Goal: Task Accomplishment & Management: Use online tool/utility

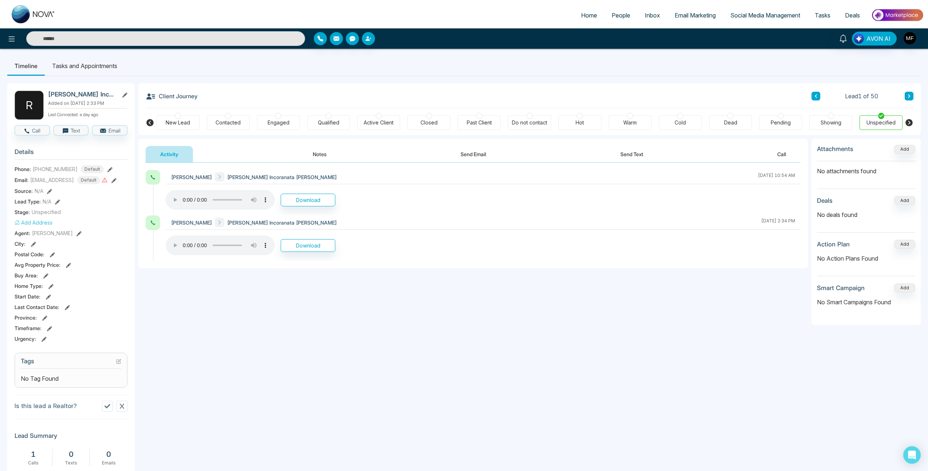
scroll to position [10, 0]
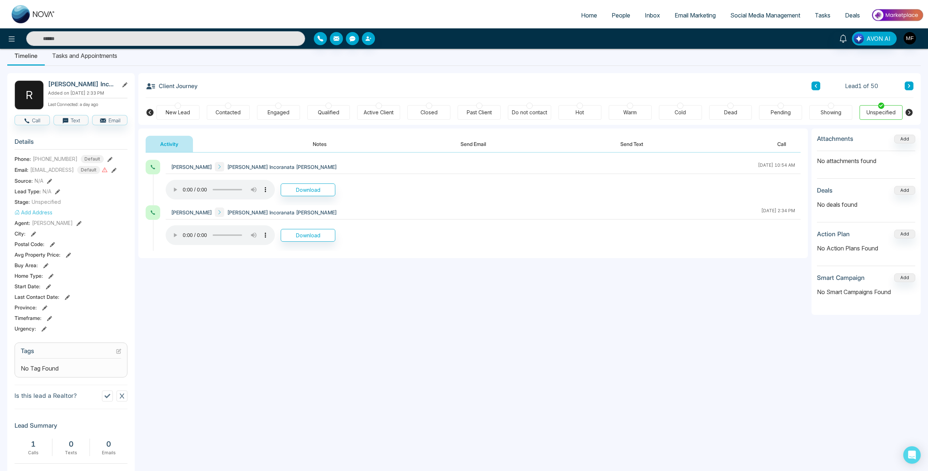
click at [703, 19] on link "Email Marketing" at bounding box center [695, 15] width 56 height 14
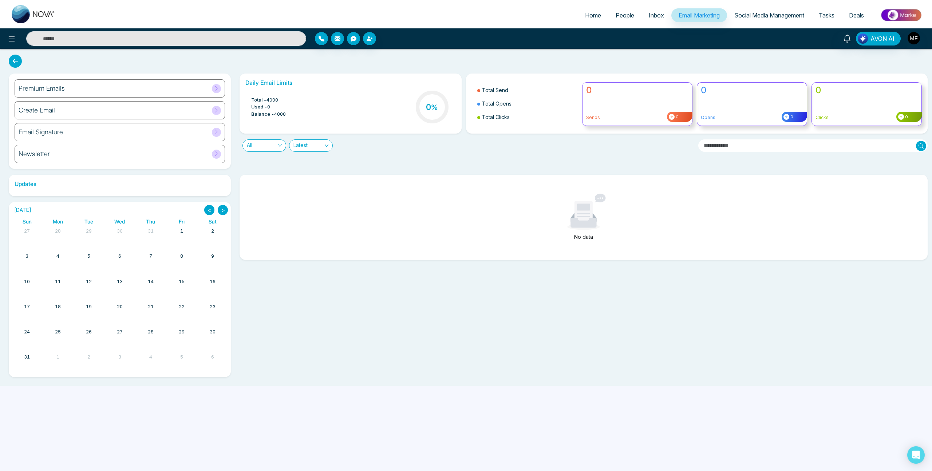
click at [733, 19] on link "Social Media Management" at bounding box center [769, 15] width 84 height 14
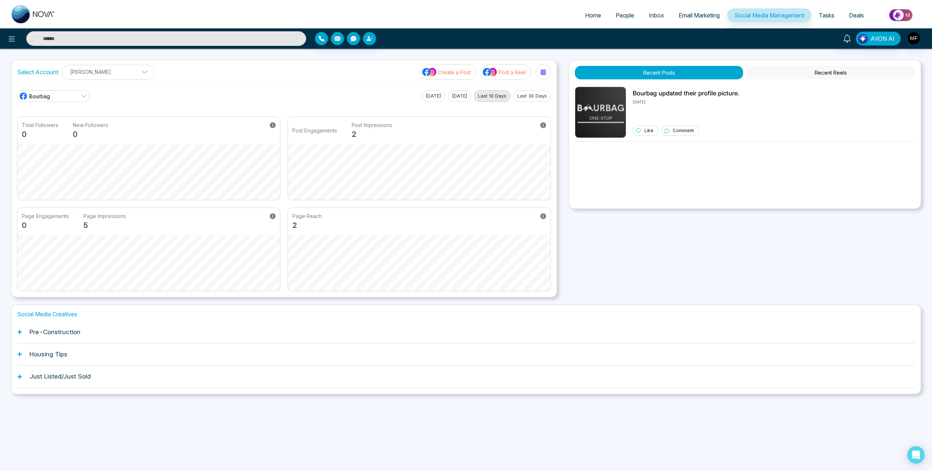
click at [655, 17] on span "Inbox" at bounding box center [656, 15] width 15 height 7
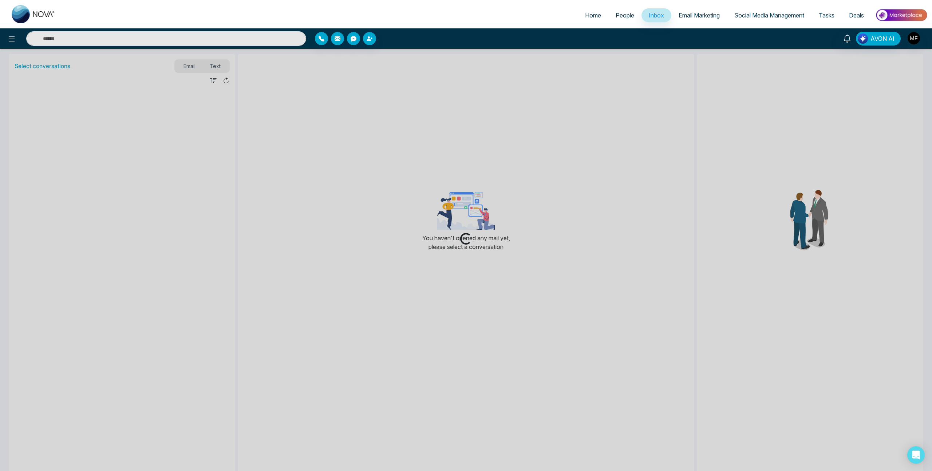
click at [616, 17] on span "People" at bounding box center [625, 15] width 19 height 7
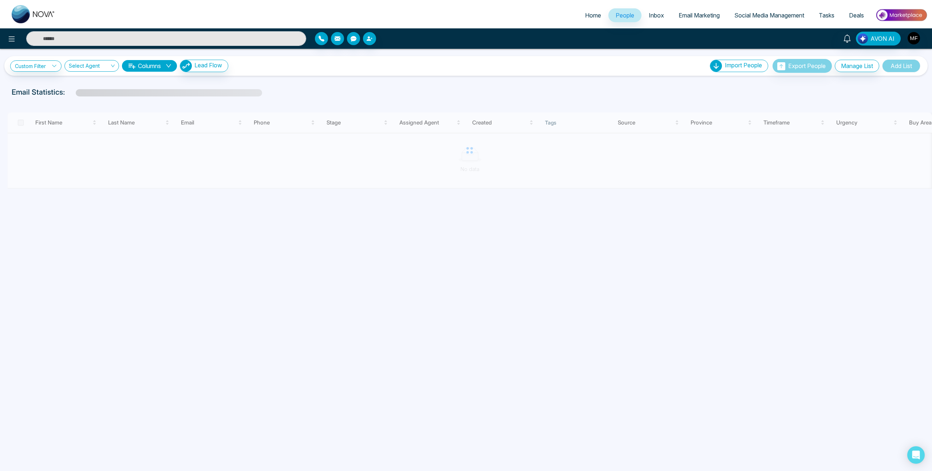
click at [585, 13] on span "Home" at bounding box center [593, 15] width 16 height 7
select select "*"
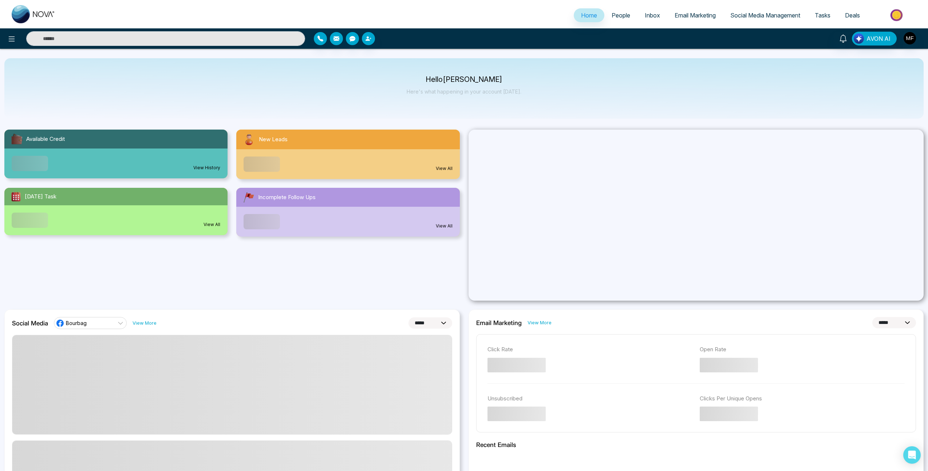
click at [630, 19] on link "People" at bounding box center [620, 15] width 33 height 14
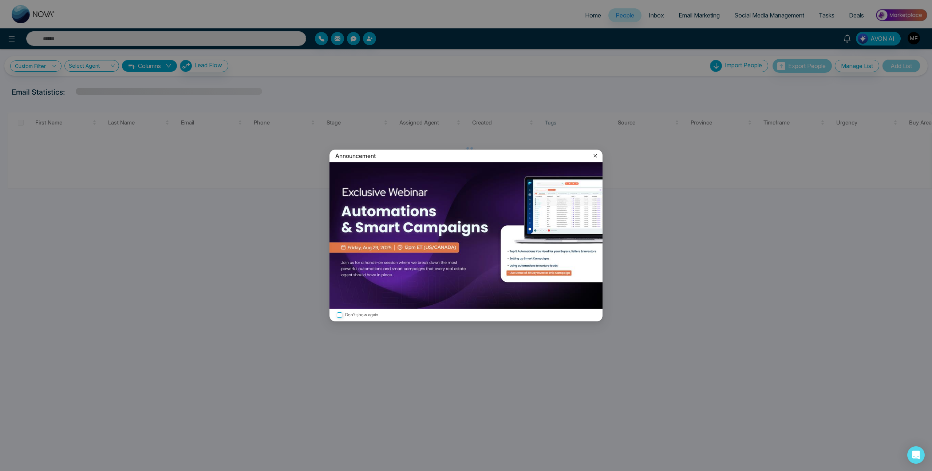
click at [664, 20] on div "Announcement Don't show again" at bounding box center [466, 235] width 932 height 471
click at [592, 157] on icon at bounding box center [595, 155] width 7 height 7
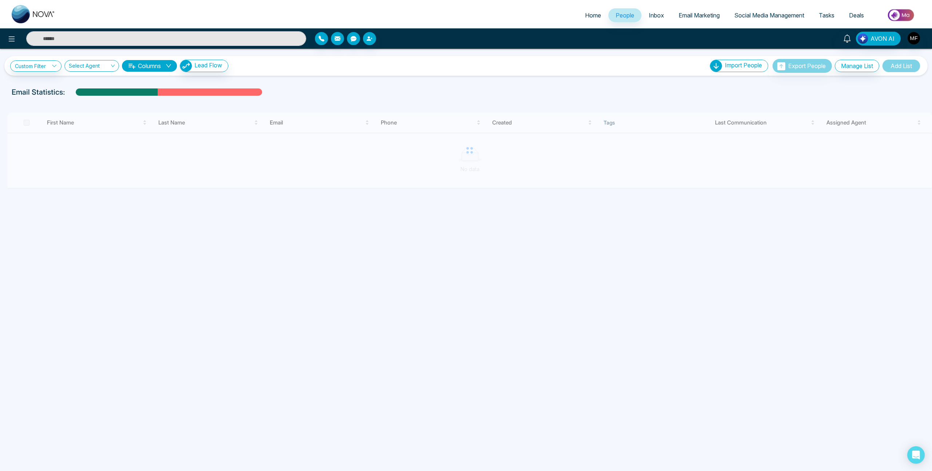
click at [662, 15] on link "Inbox" at bounding box center [657, 15] width 30 height 14
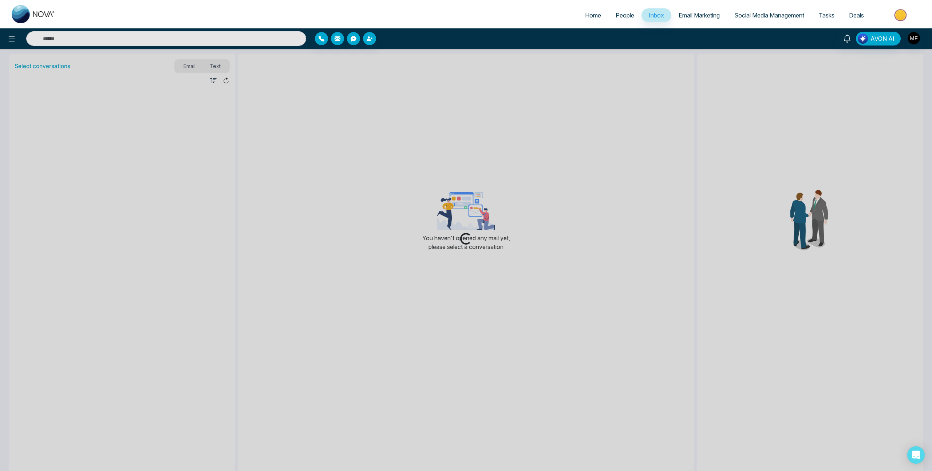
click at [698, 17] on span "Email Marketing" at bounding box center [699, 15] width 41 height 7
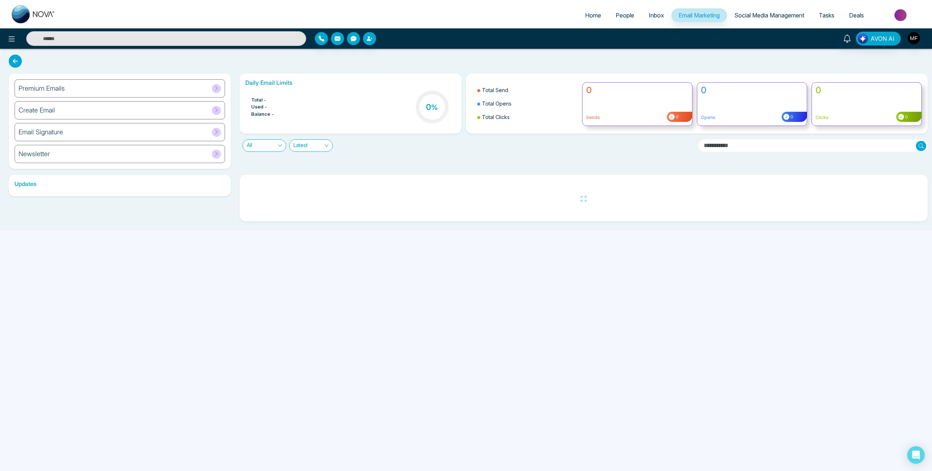
click at [783, 19] on span "Social Media Management" at bounding box center [769, 15] width 70 height 7
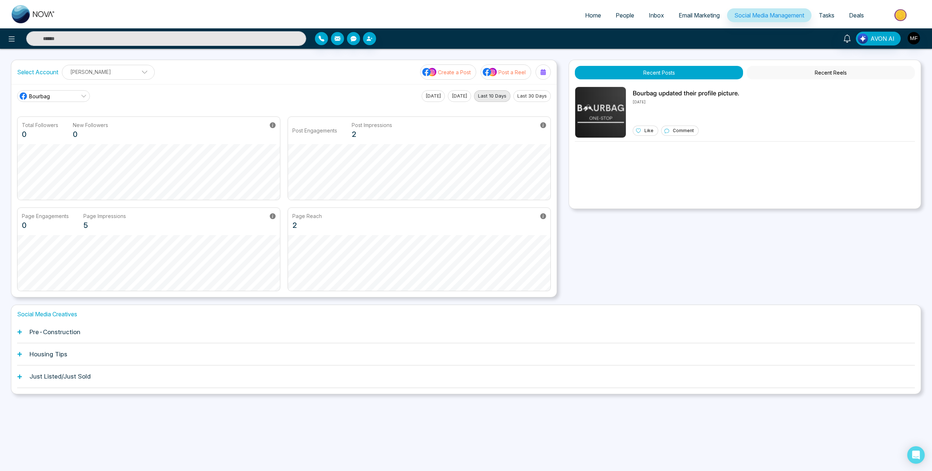
click at [831, 18] on span "Tasks" at bounding box center [827, 15] width 16 height 7
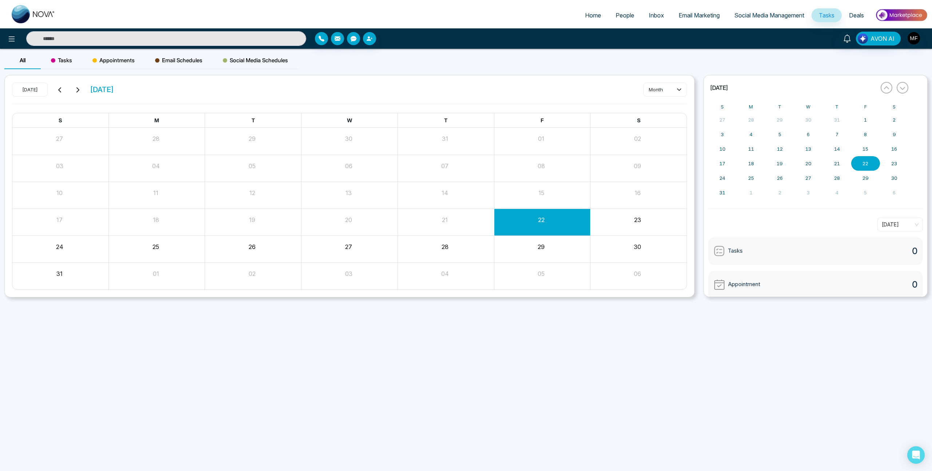
click at [700, 175] on div "« August 2025 » S M T W T F S 27 28 29 30 31 1 2 3 4 5 6 7 8 9 10 11 12 13 14 1…" at bounding box center [815, 186] width 233 height 223
click at [792, 19] on span "Social Media Management" at bounding box center [769, 15] width 70 height 7
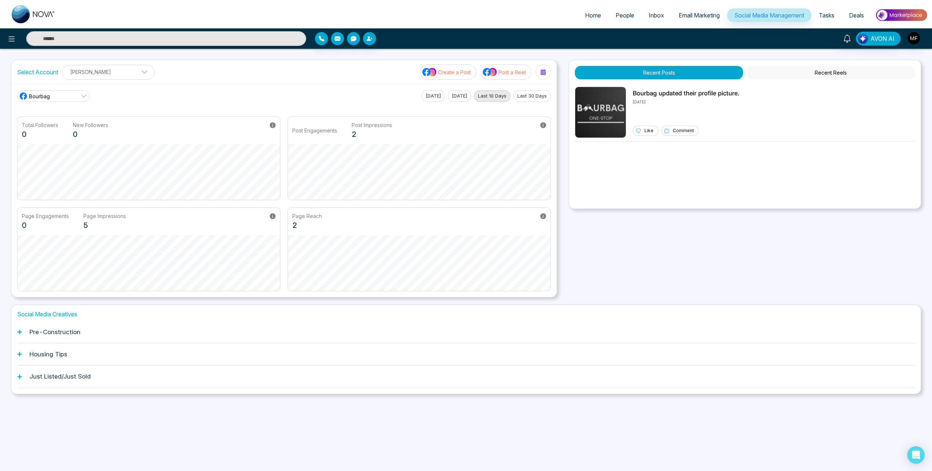
click at [853, 12] on span "Deals" at bounding box center [856, 15] width 15 height 7
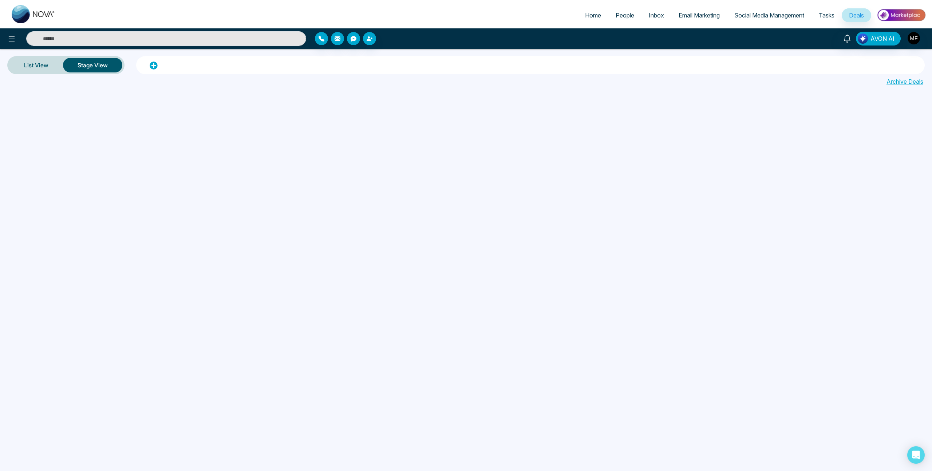
click at [821, 19] on link "Tasks" at bounding box center [827, 15] width 30 height 14
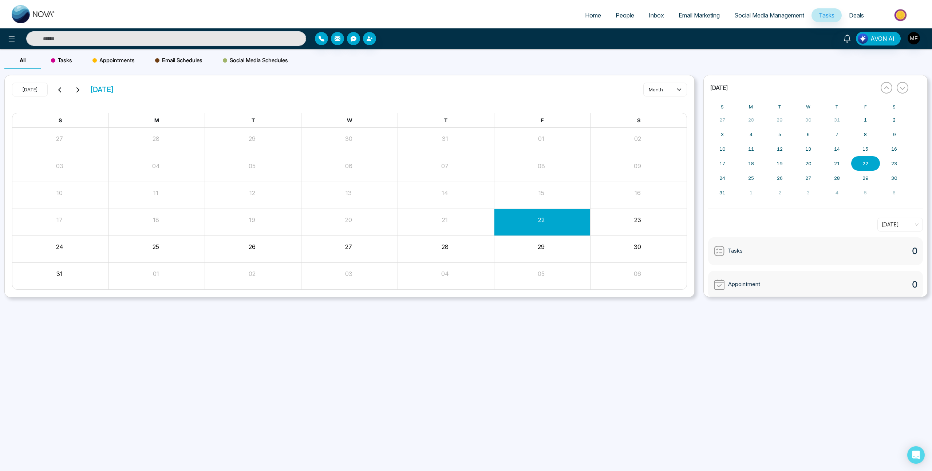
click at [780, 21] on link "Social Media Management" at bounding box center [769, 15] width 84 height 14
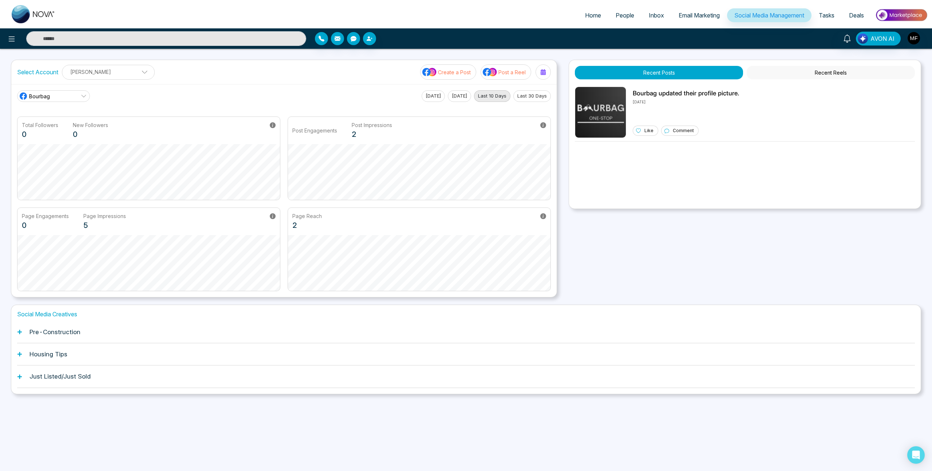
click at [700, 16] on span "Email Marketing" at bounding box center [699, 15] width 41 height 7
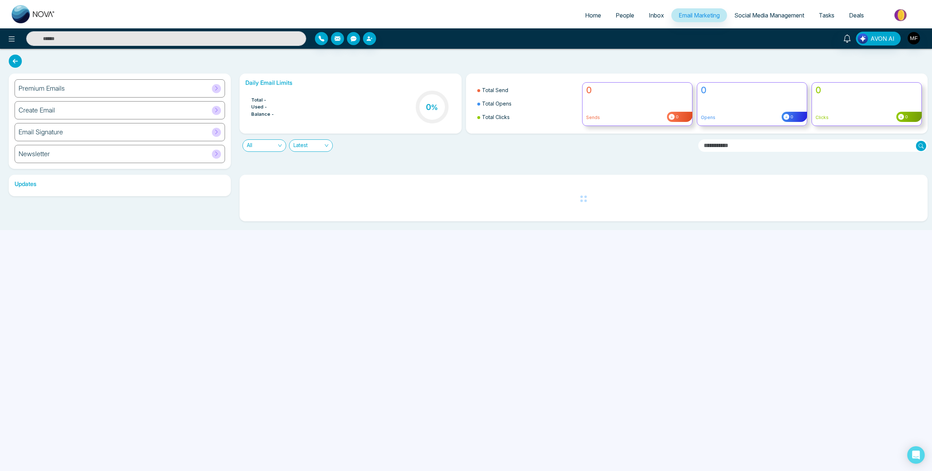
click at [657, 15] on span "Inbox" at bounding box center [656, 15] width 15 height 7
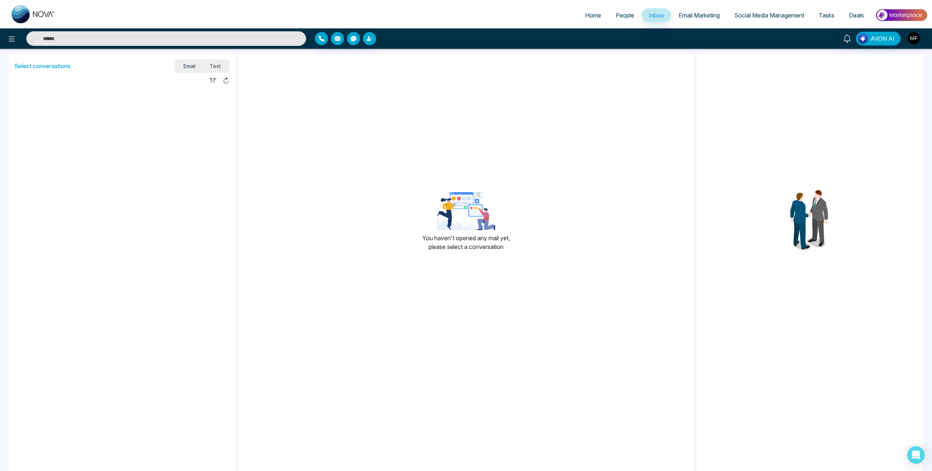
click at [628, 17] on span "People" at bounding box center [625, 15] width 19 height 7
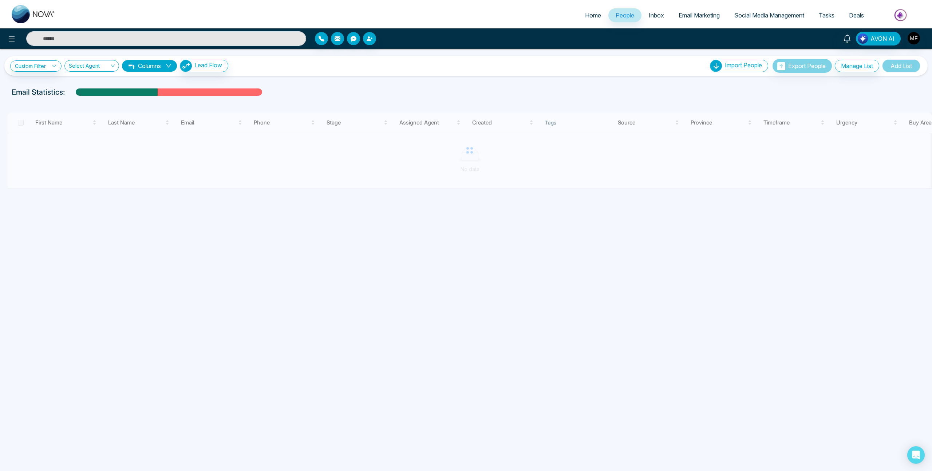
click at [594, 15] on span "Home" at bounding box center [593, 15] width 16 height 7
select select "*"
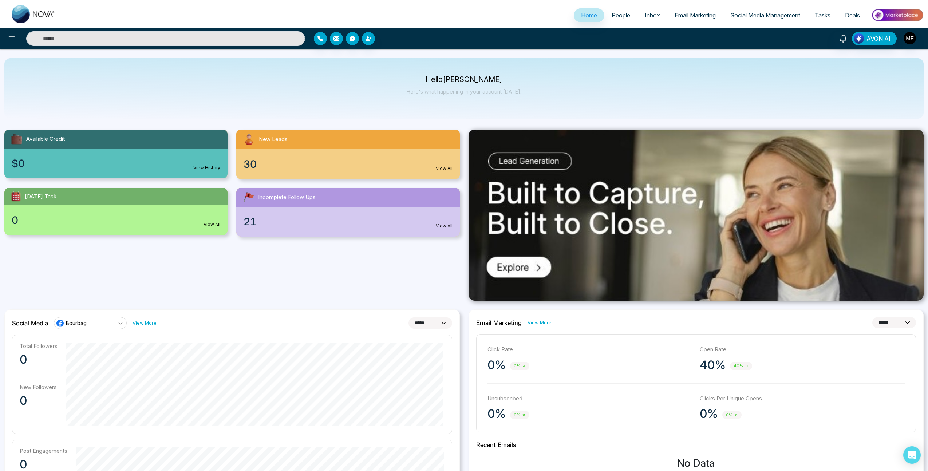
click at [645, 16] on span "Inbox" at bounding box center [652, 15] width 15 height 7
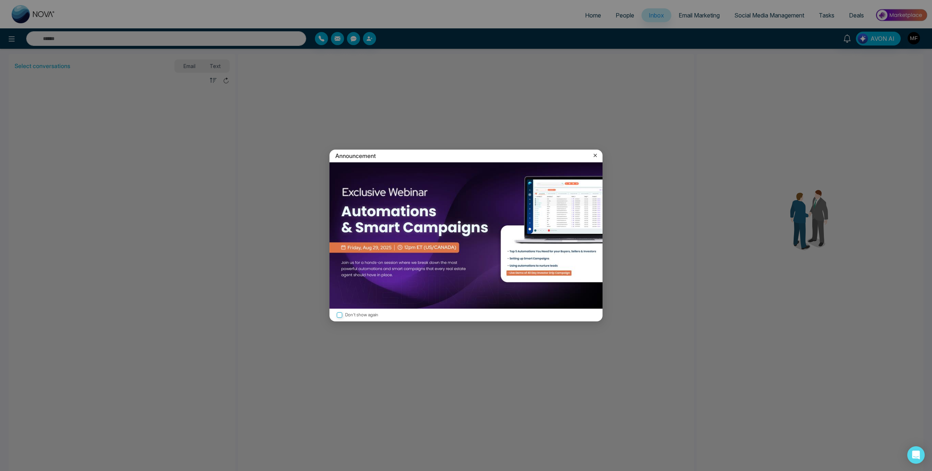
click at [598, 157] on icon at bounding box center [595, 155] width 7 height 7
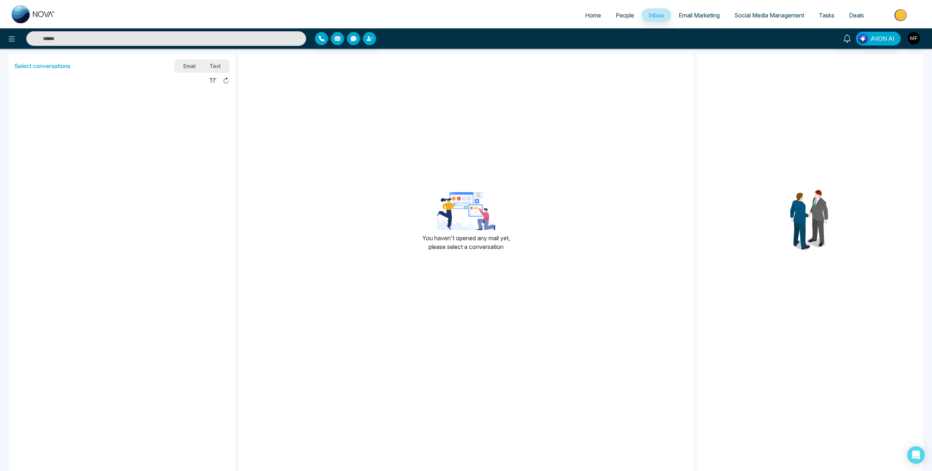
click at [695, 20] on link "Email Marketing" at bounding box center [699, 15] width 56 height 14
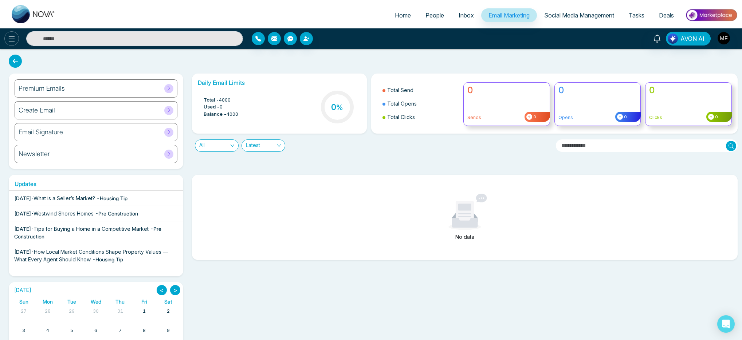
click at [10, 42] on icon at bounding box center [11, 39] width 9 height 9
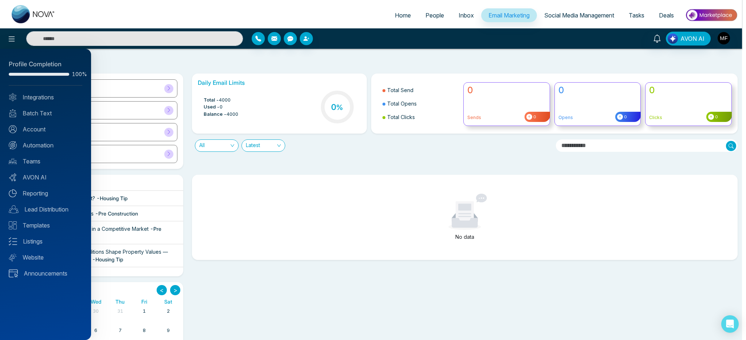
click at [137, 65] on div at bounding box center [373, 170] width 746 height 340
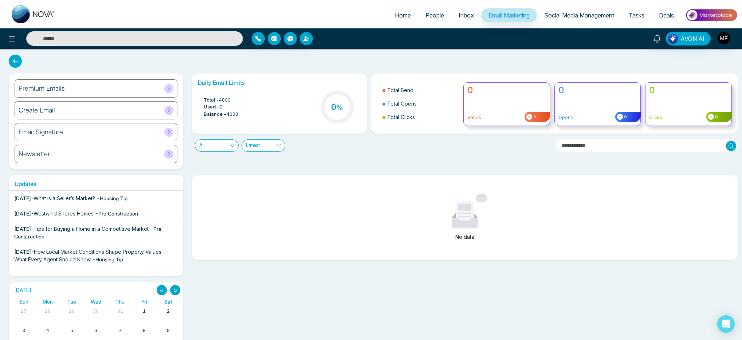
click at [425, 15] on span "People" at bounding box center [434, 15] width 19 height 7
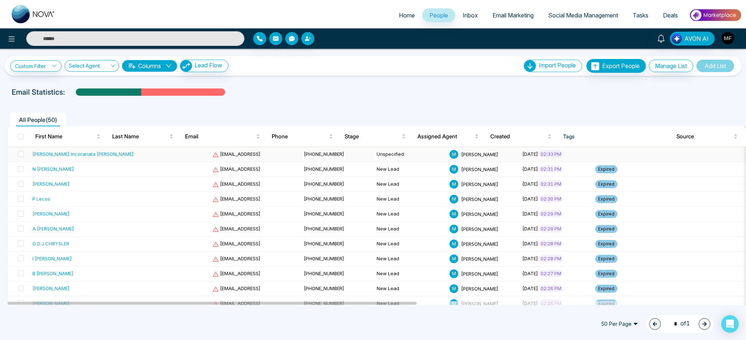
click at [96, 156] on div "Radice Incoranata Maria Taggar" at bounding box center [82, 153] width 101 height 7
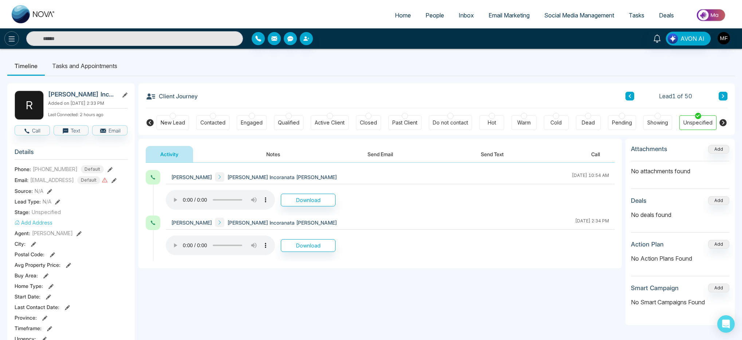
click at [12, 38] on icon at bounding box center [11, 39] width 9 height 9
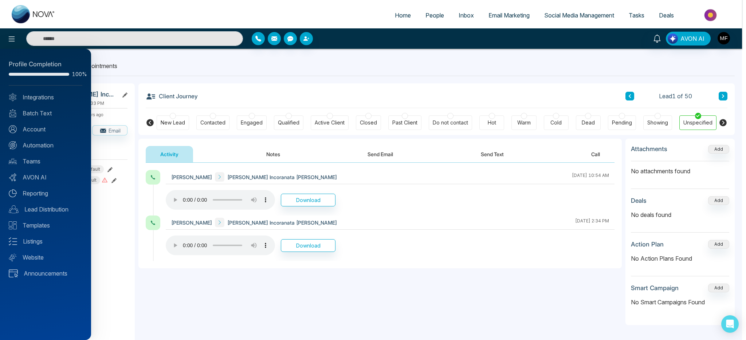
click at [255, 48] on div at bounding box center [373, 170] width 746 height 340
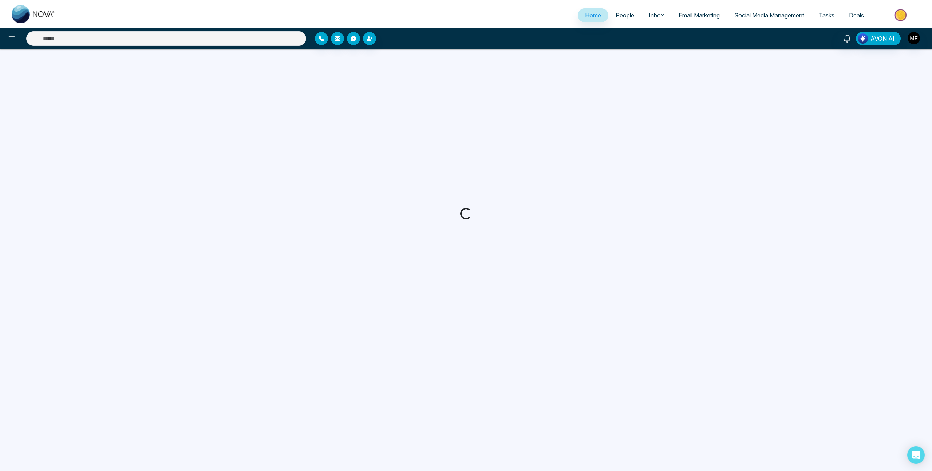
select select "*"
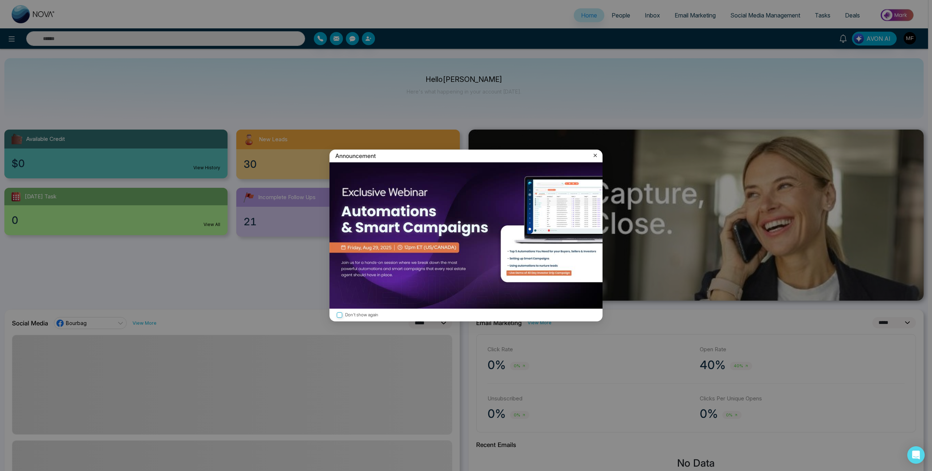
click at [596, 157] on icon at bounding box center [595, 155] width 7 height 7
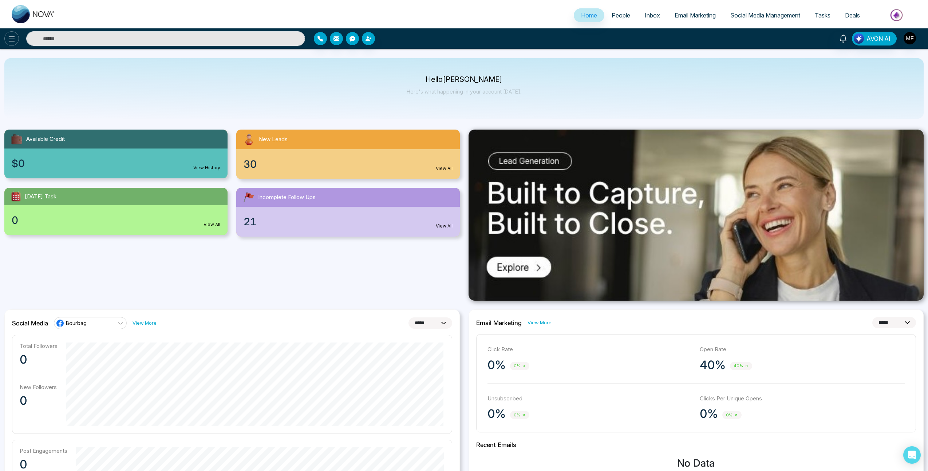
click at [10, 42] on icon at bounding box center [11, 39] width 9 height 9
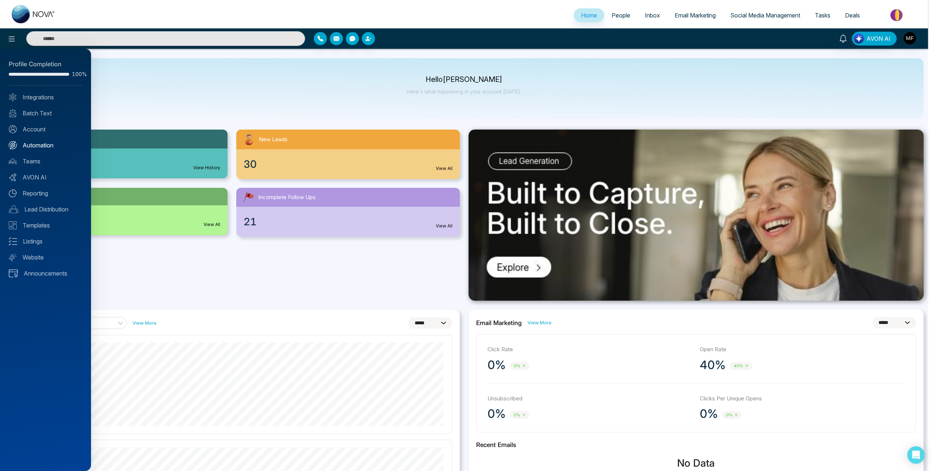
click at [40, 148] on link "Automation" at bounding box center [46, 145] width 74 height 9
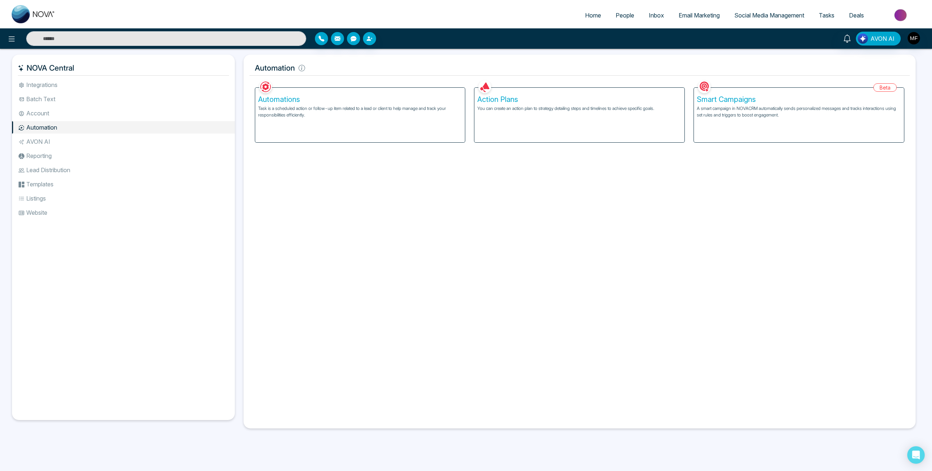
click at [47, 102] on li "Batch Text" at bounding box center [123, 99] width 223 height 12
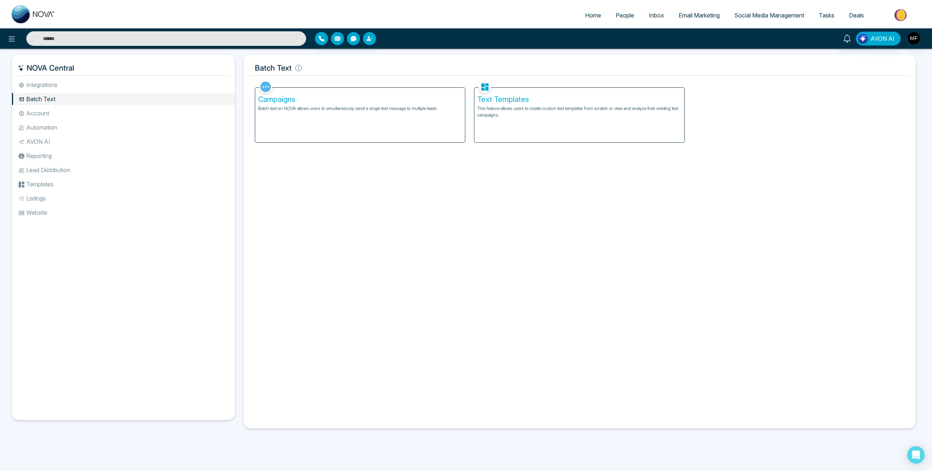
click at [46, 112] on li "Account" at bounding box center [123, 113] width 223 height 12
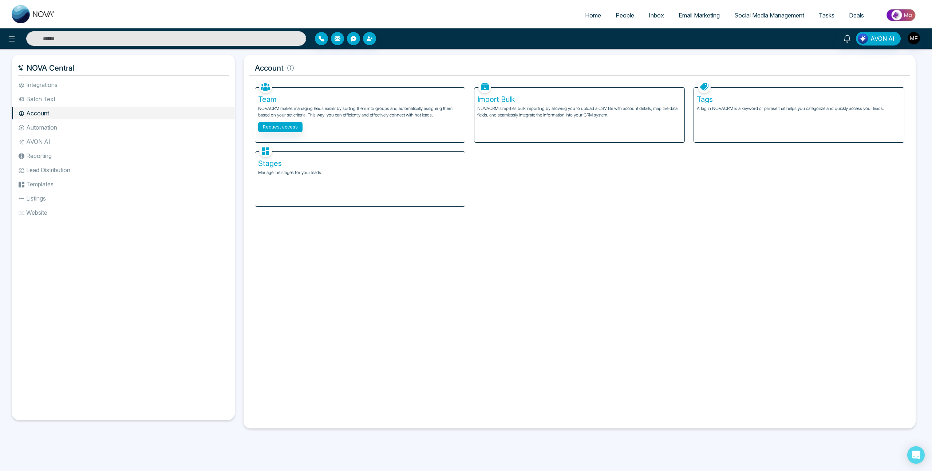
click at [88, 91] on li "Integrations" at bounding box center [123, 85] width 223 height 12
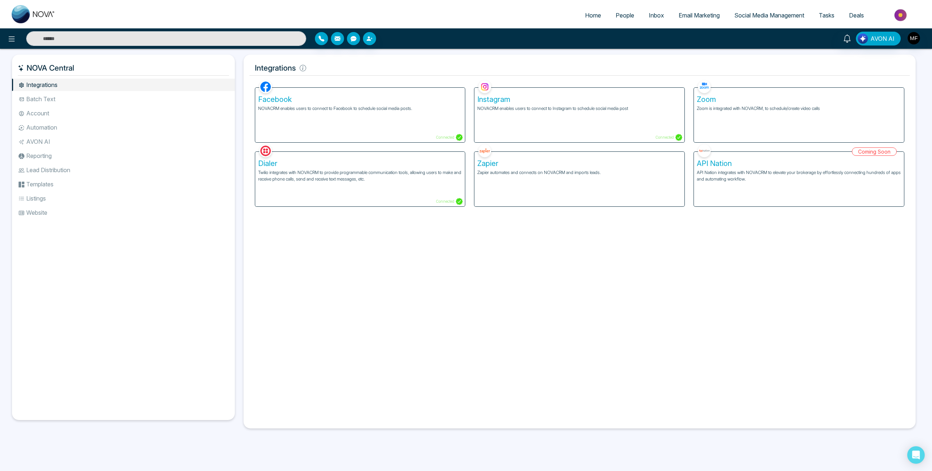
click at [54, 128] on li "Automation" at bounding box center [123, 127] width 223 height 12
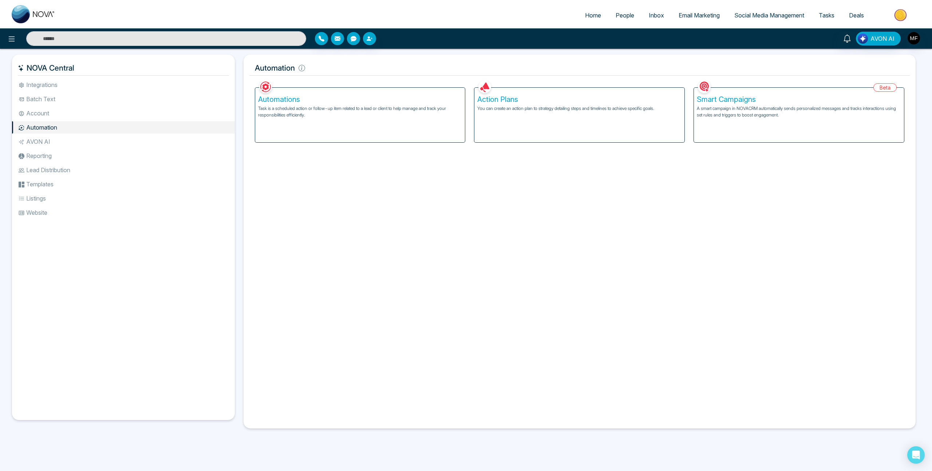
click at [719, 115] on p "A smart campaign in NOVACRM automatically sends personalized messages and track…" at bounding box center [799, 111] width 204 height 13
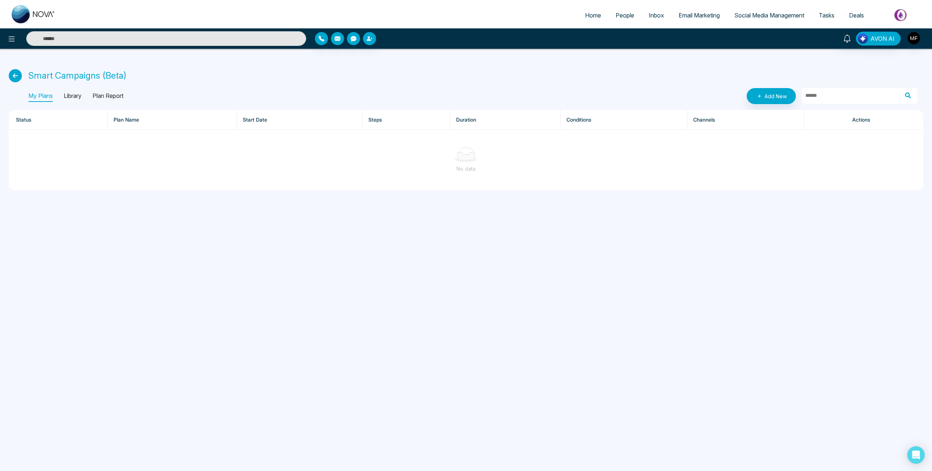
click at [77, 99] on p "Library" at bounding box center [73, 96] width 18 height 12
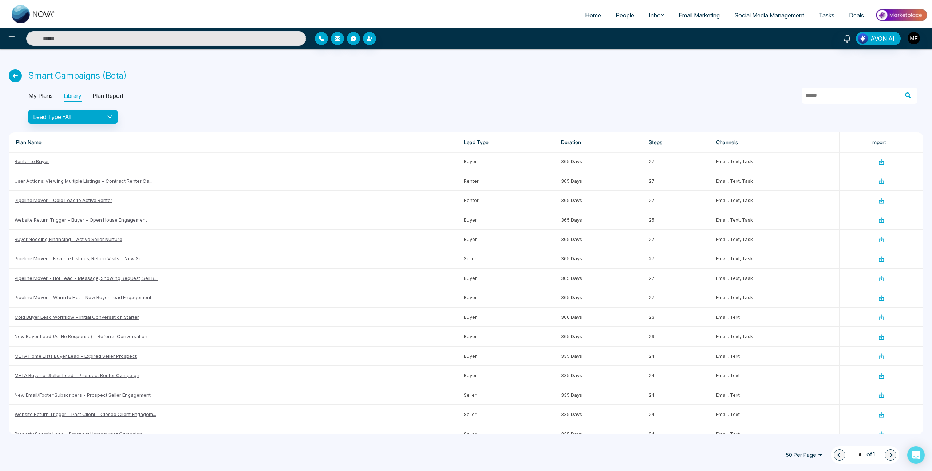
scroll to position [74, 0]
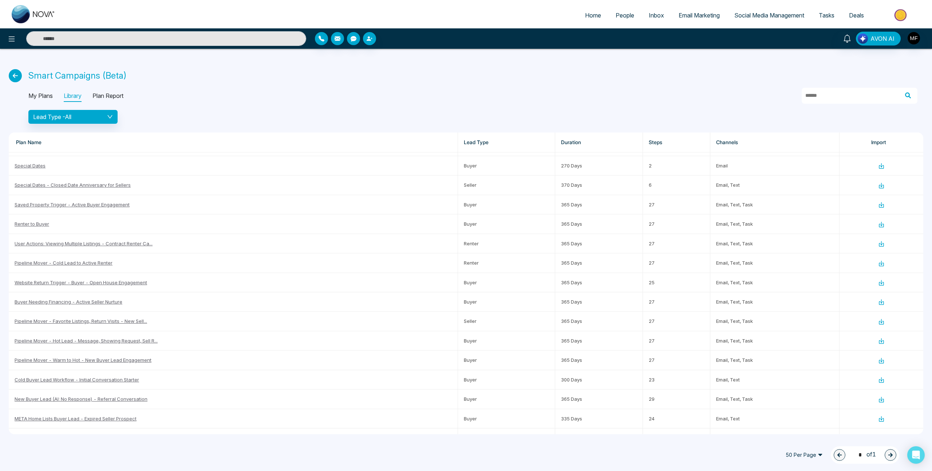
click at [343, 91] on div "My Plans Library Plan Report" at bounding box center [472, 96] width 889 height 16
click at [122, 94] on p "Plan Report" at bounding box center [107, 96] width 31 height 12
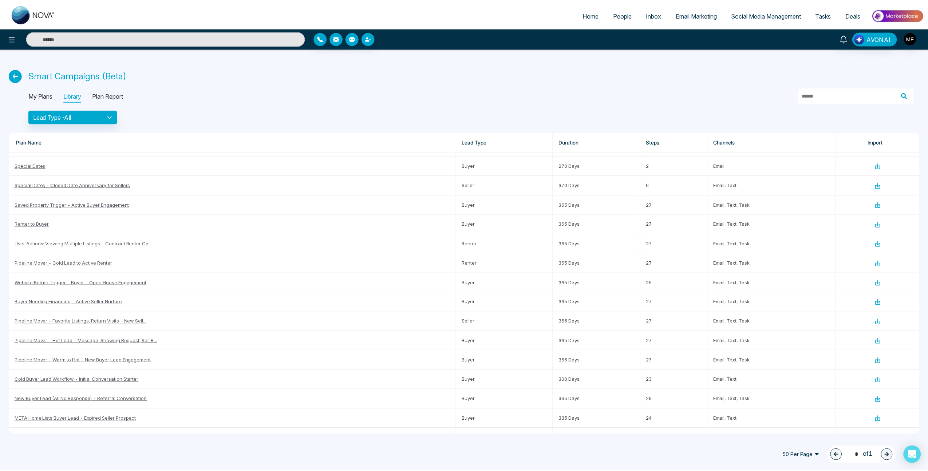
scroll to position [0, 0]
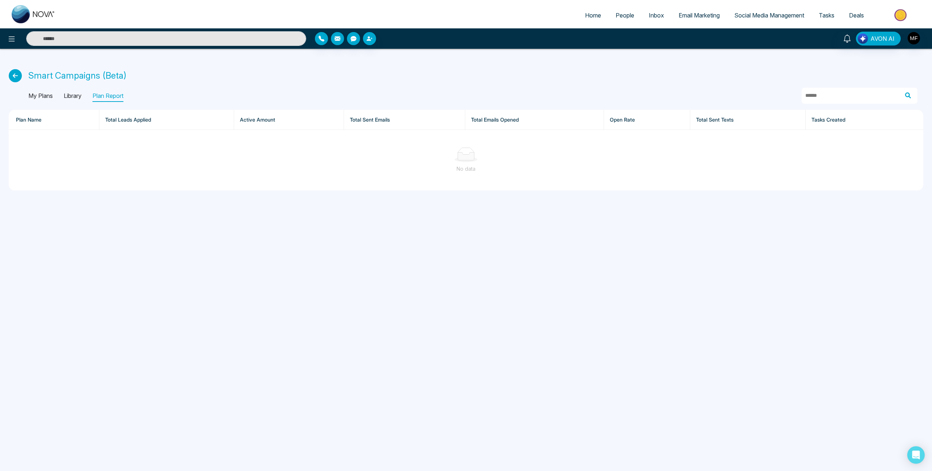
click at [71, 95] on p "Library" at bounding box center [73, 96] width 18 height 12
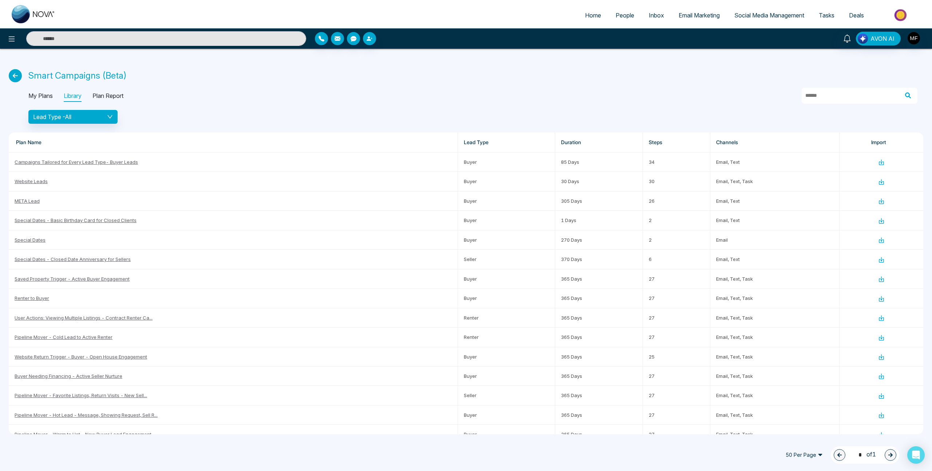
click at [43, 95] on p "My Plans" at bounding box center [40, 96] width 24 height 12
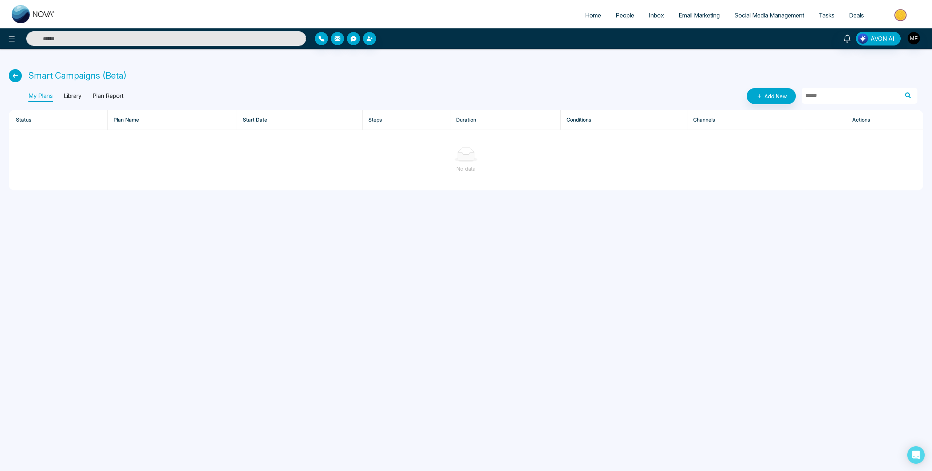
click at [70, 94] on p "Library" at bounding box center [73, 96] width 18 height 12
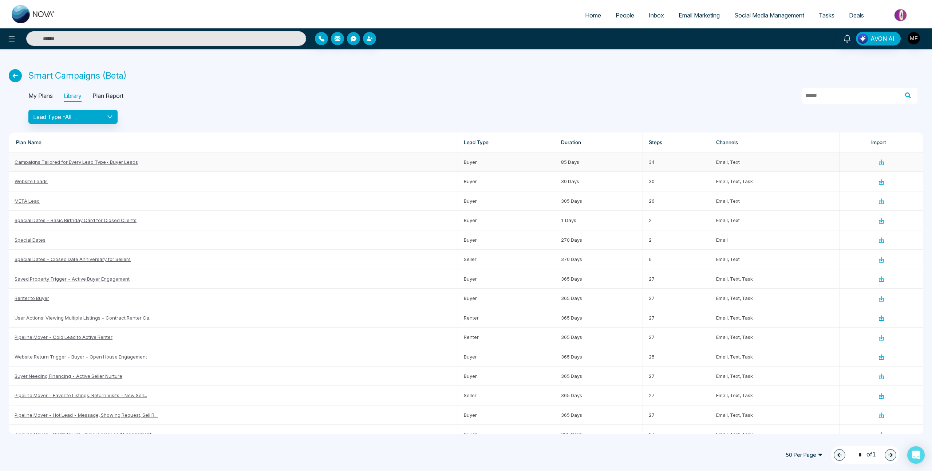
click at [878, 164] on icon at bounding box center [881, 162] width 7 height 7
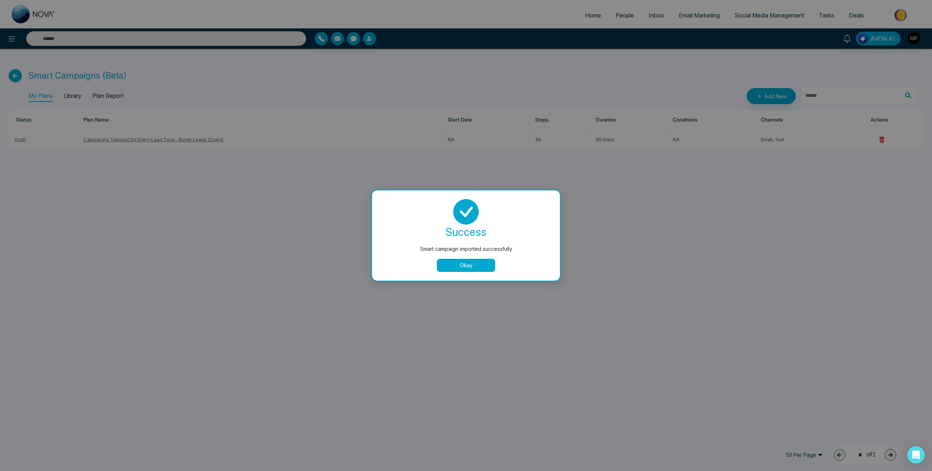
click at [458, 264] on button "Okay" at bounding box center [466, 265] width 58 height 13
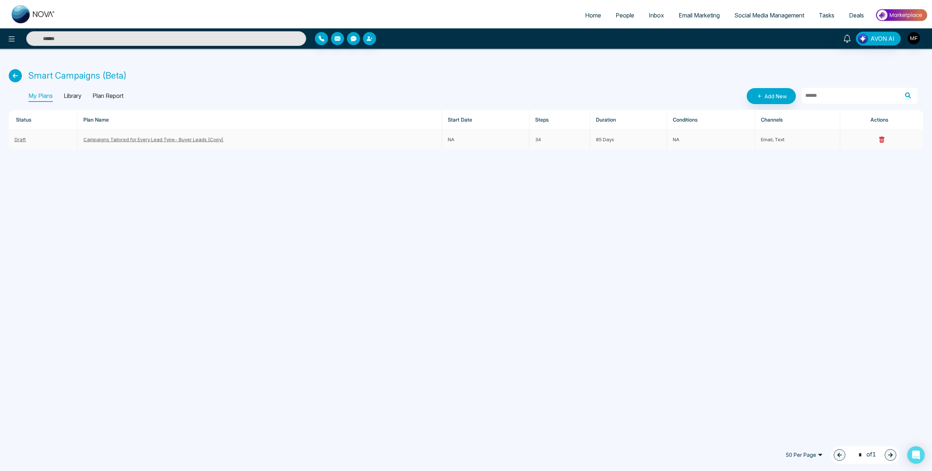
click at [118, 140] on link "Campaigns Tailored for Every Lead Type- Buyer Leads (Copy)" at bounding box center [153, 140] width 140 height 6
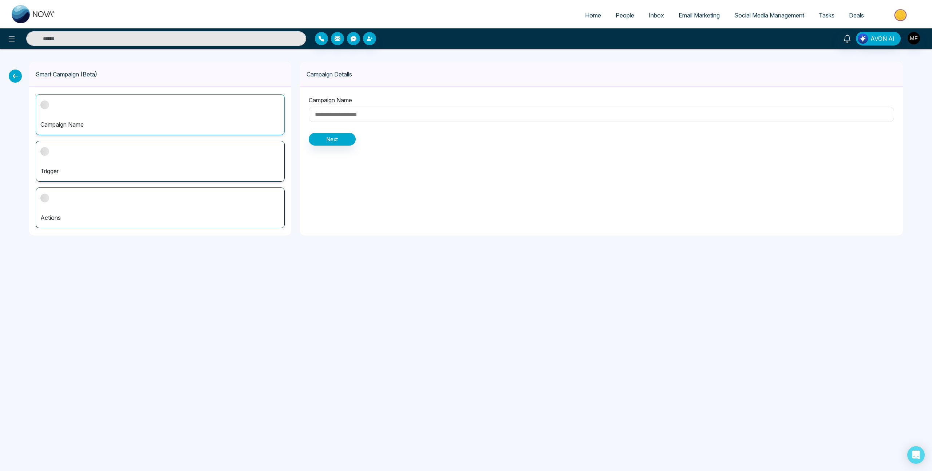
type input "**********"
click at [106, 216] on p "Actions" at bounding box center [160, 217] width 240 height 9
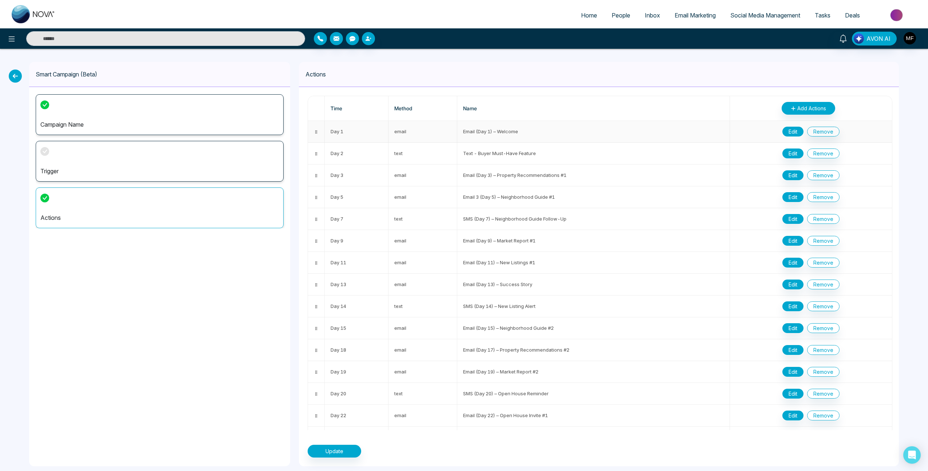
click at [789, 133] on button "Edit" at bounding box center [793, 132] width 21 height 10
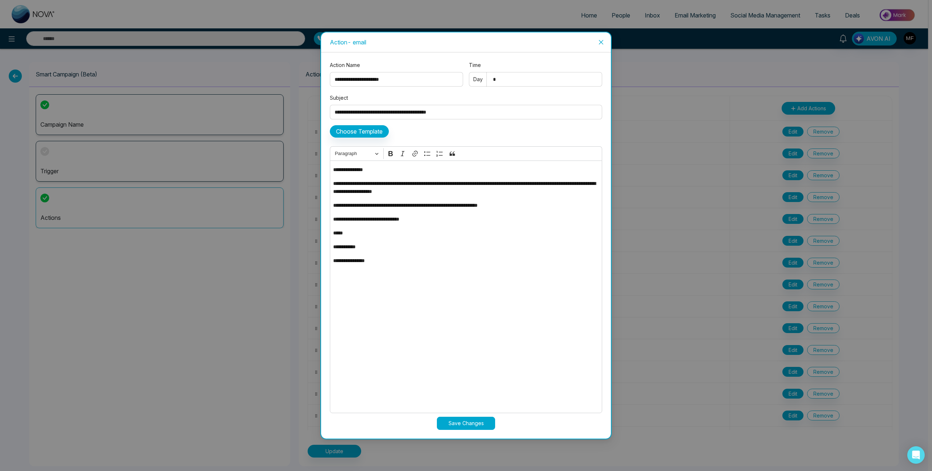
click at [603, 45] on span "Close" at bounding box center [601, 42] width 20 height 20
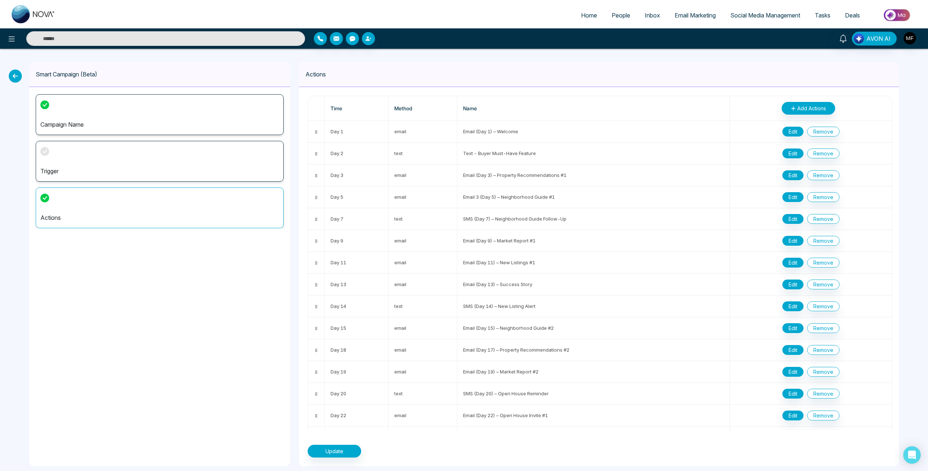
click at [199, 175] on p "Trigger" at bounding box center [159, 171] width 239 height 9
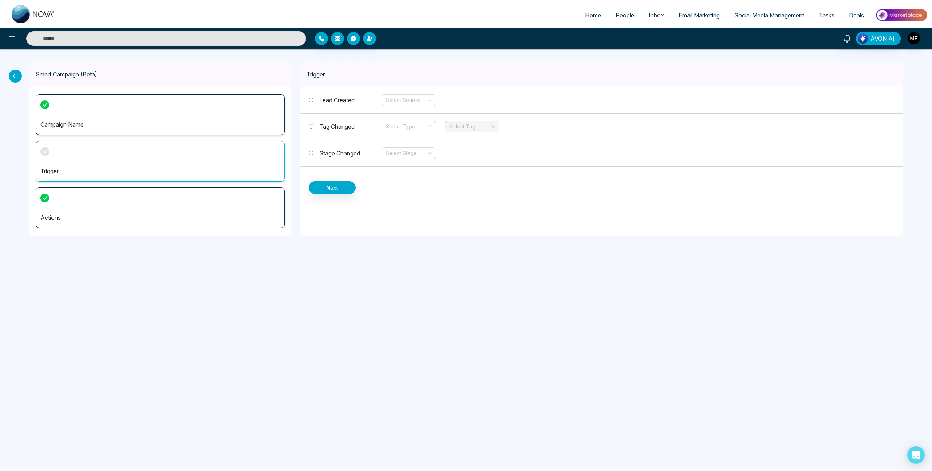
click at [700, 16] on span "Email Marketing" at bounding box center [699, 15] width 41 height 7
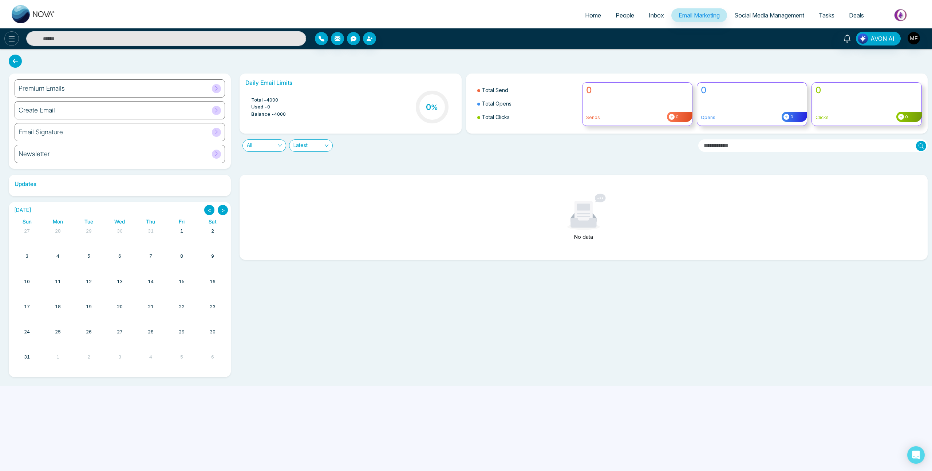
click at [11, 44] on button at bounding box center [11, 38] width 15 height 15
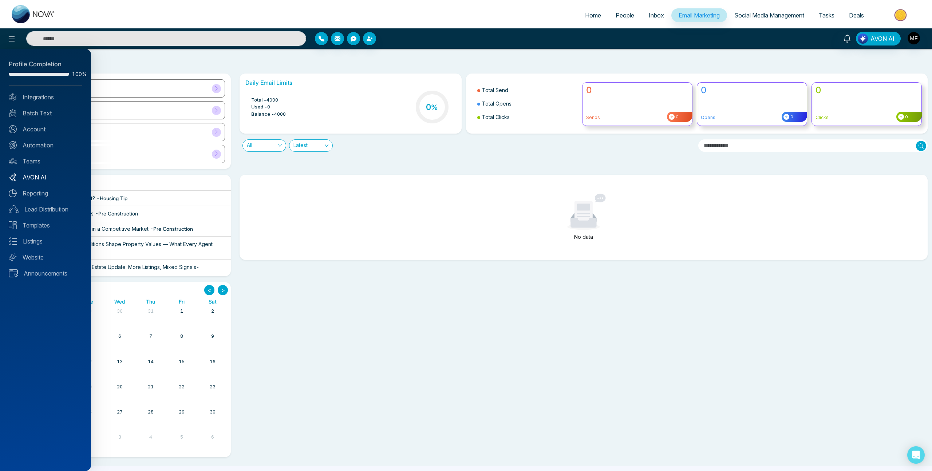
click at [38, 180] on link "AVON AI" at bounding box center [46, 177] width 74 height 9
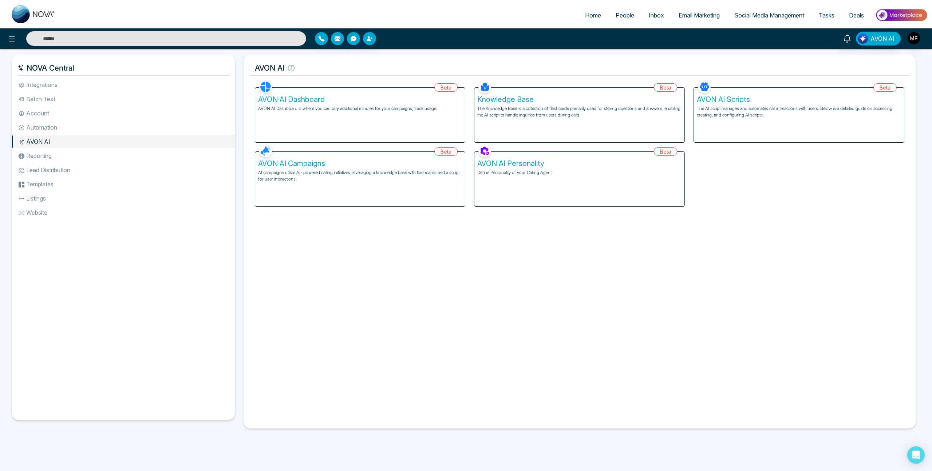
click at [43, 157] on li "Reporting" at bounding box center [123, 156] width 223 height 12
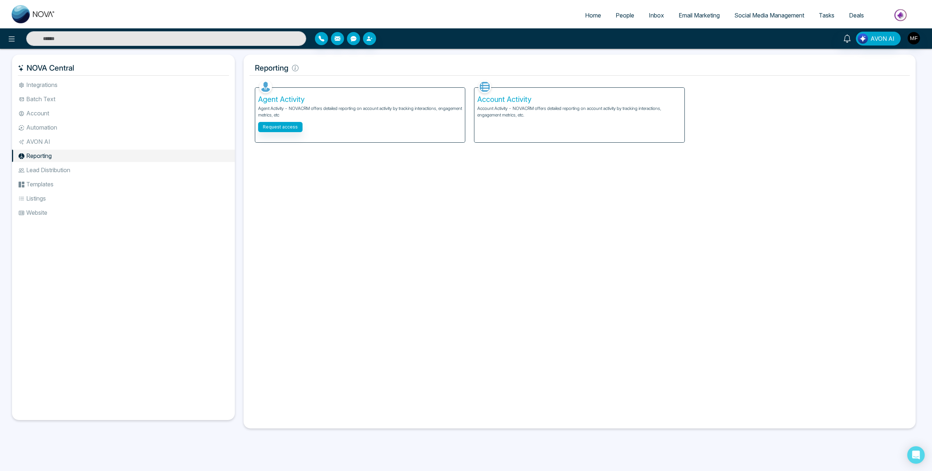
click at [49, 141] on li "AVON AI" at bounding box center [123, 141] width 223 height 12
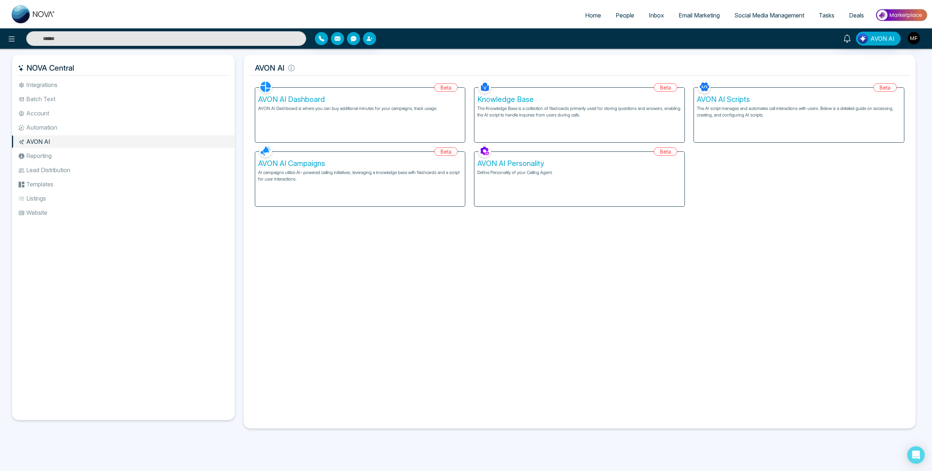
click at [60, 181] on li "Templates" at bounding box center [123, 184] width 223 height 12
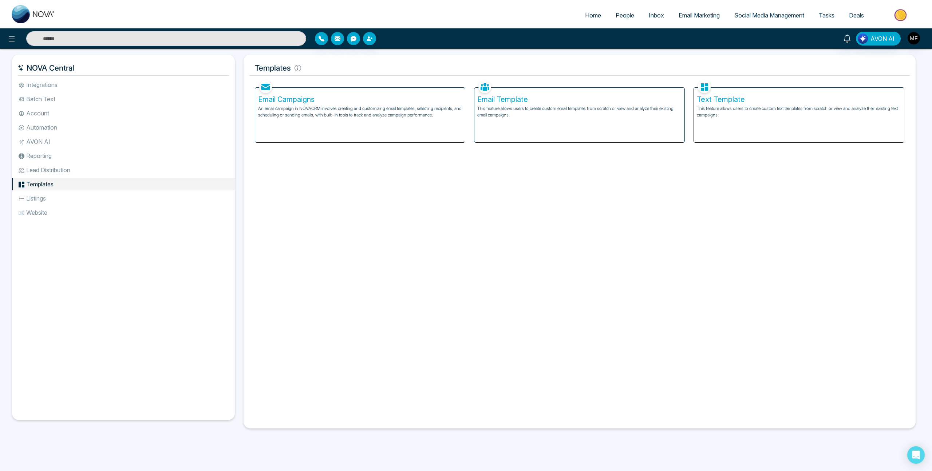
click at [66, 172] on li "Lead Distribution" at bounding box center [123, 170] width 223 height 12
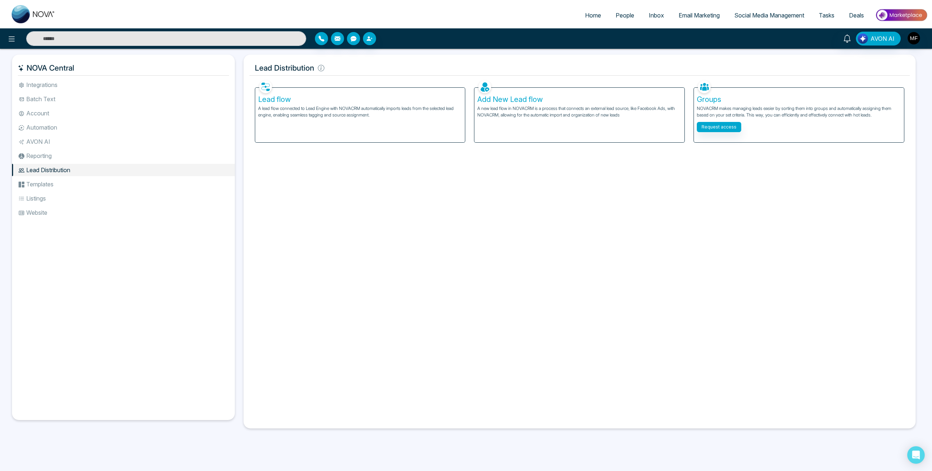
click at [59, 138] on li "AVON AI" at bounding box center [123, 141] width 223 height 12
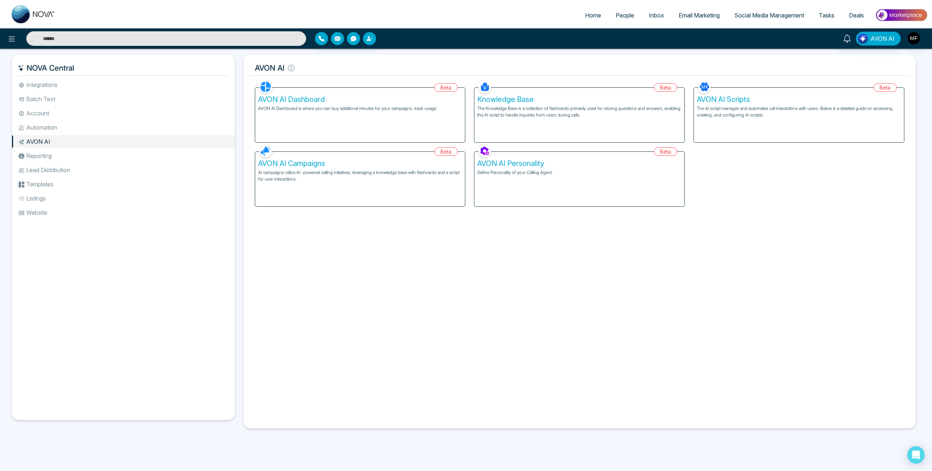
click at [37, 201] on li "Listings" at bounding box center [123, 198] width 223 height 12
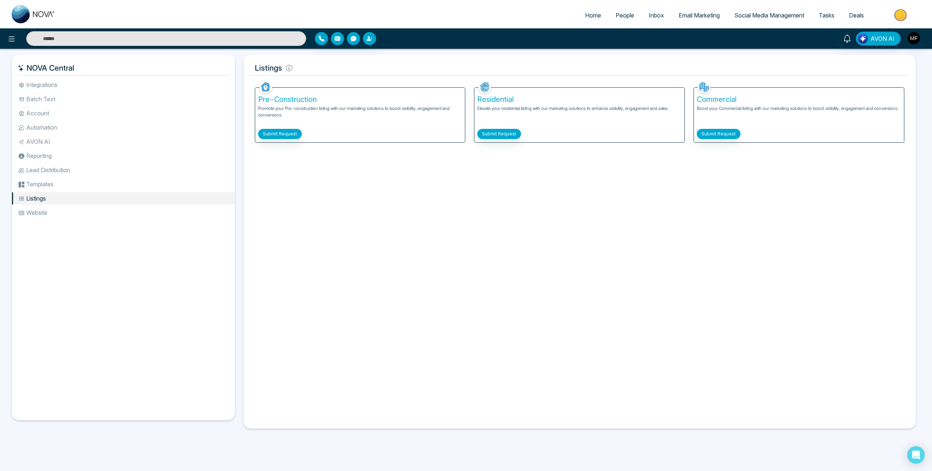
click at [39, 212] on li "Website" at bounding box center [123, 212] width 223 height 12
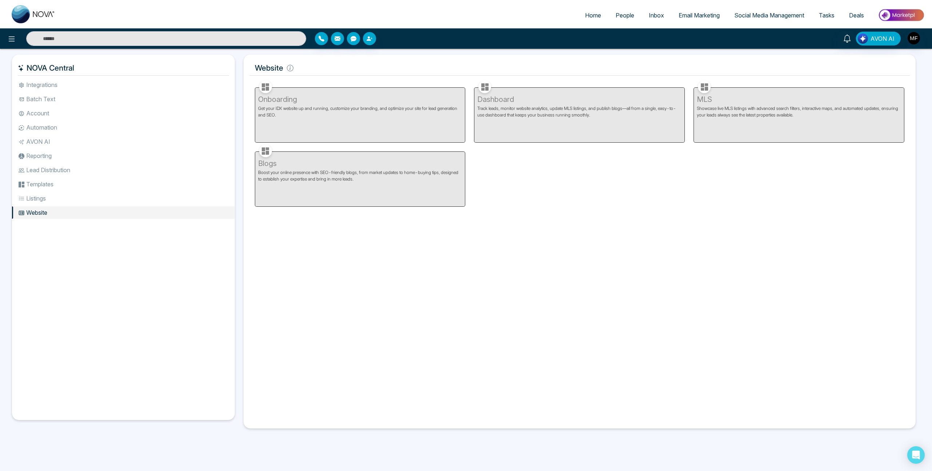
click at [42, 198] on li "Listings" at bounding box center [123, 198] width 223 height 12
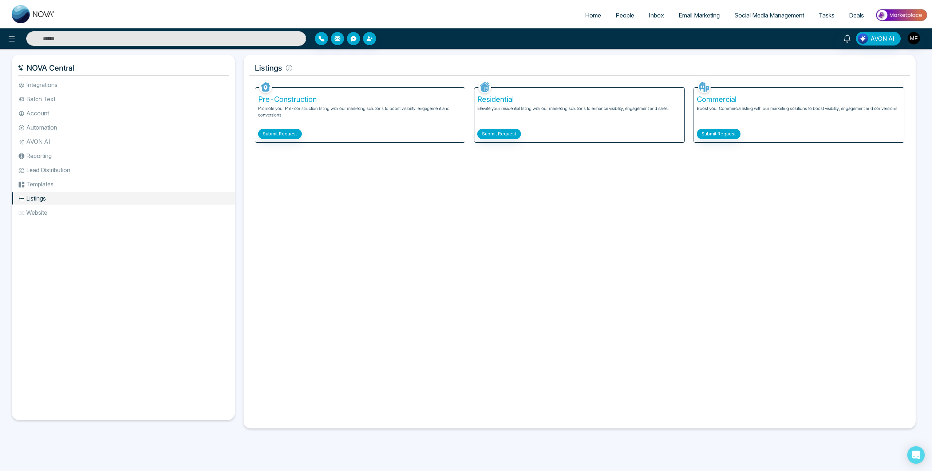
click at [44, 185] on li "Templates" at bounding box center [123, 184] width 223 height 12
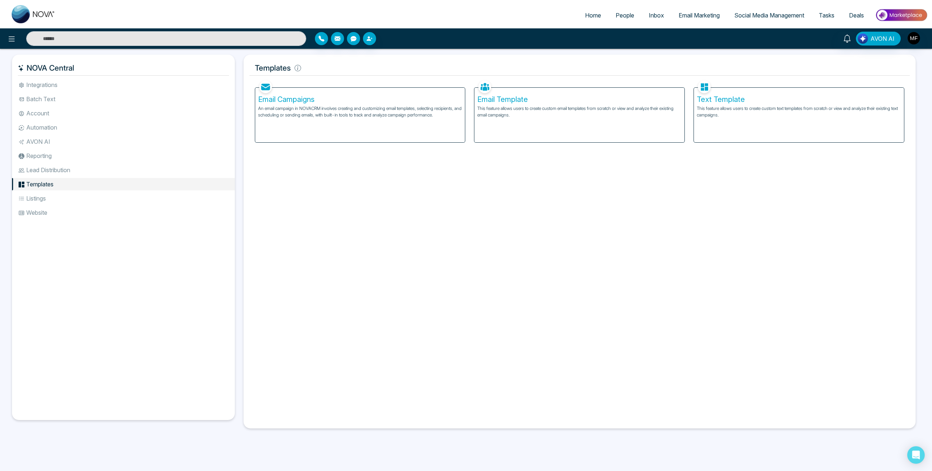
click at [52, 172] on li "Lead Distribution" at bounding box center [123, 170] width 223 height 12
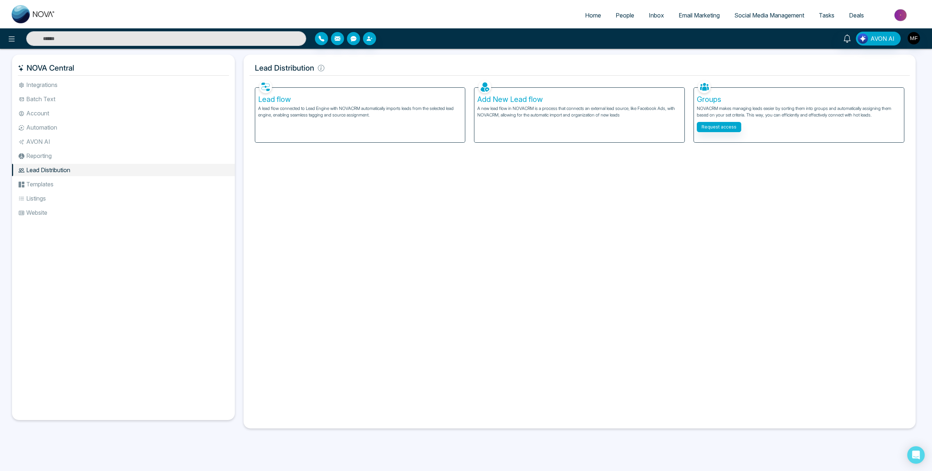
click at [56, 155] on li "Reporting" at bounding box center [123, 156] width 223 height 12
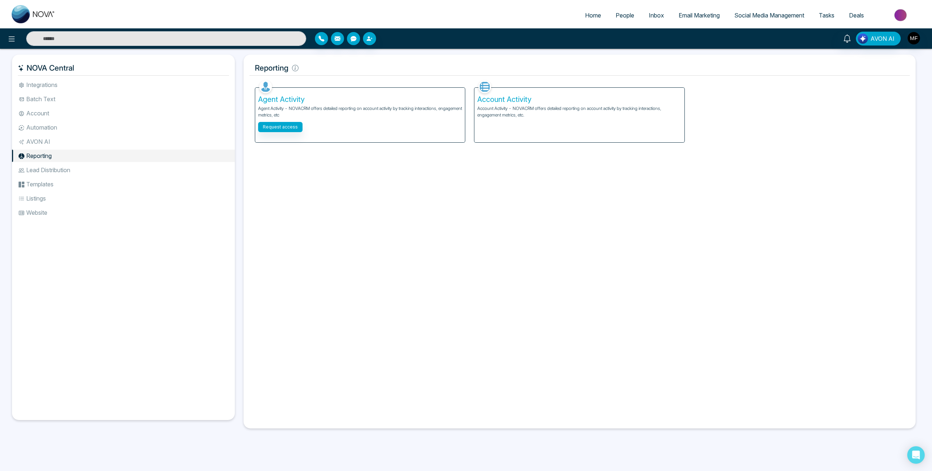
click at [63, 141] on li "AVON AI" at bounding box center [123, 141] width 223 height 12
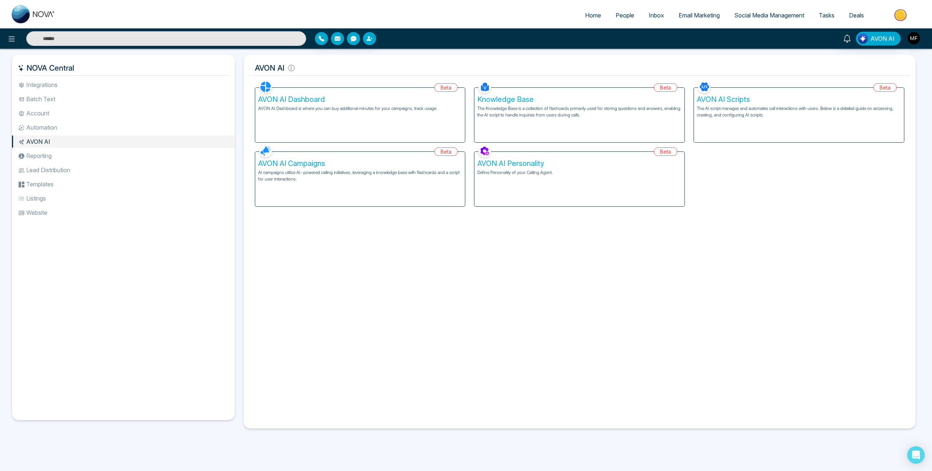
click at [69, 126] on li "Automation" at bounding box center [123, 127] width 223 height 12
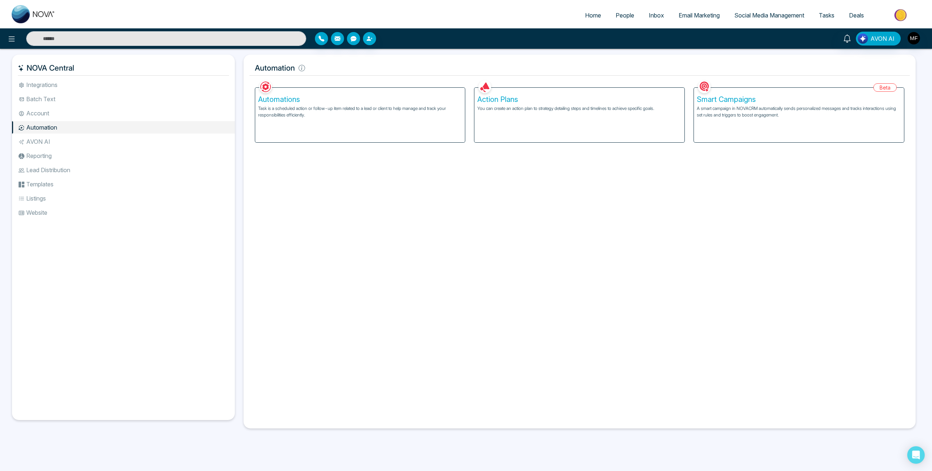
click at [71, 118] on li "Account" at bounding box center [123, 113] width 223 height 12
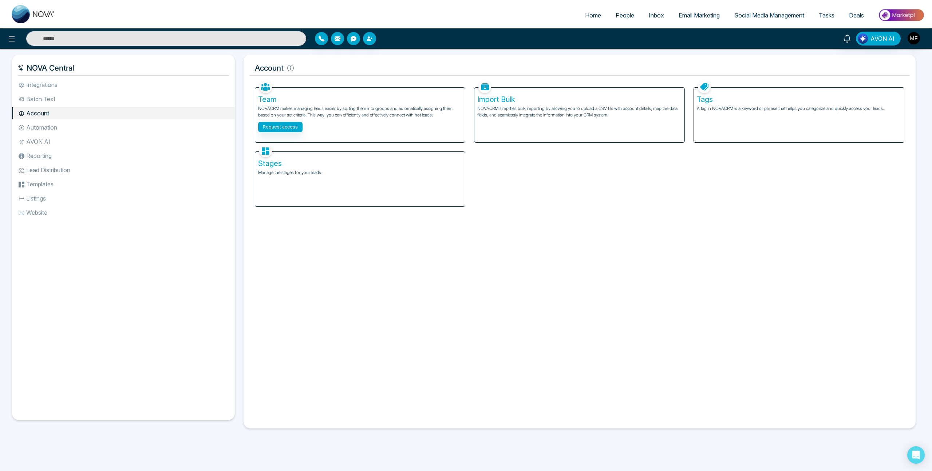
click at [75, 101] on li "Batch Text" at bounding box center [123, 99] width 223 height 12
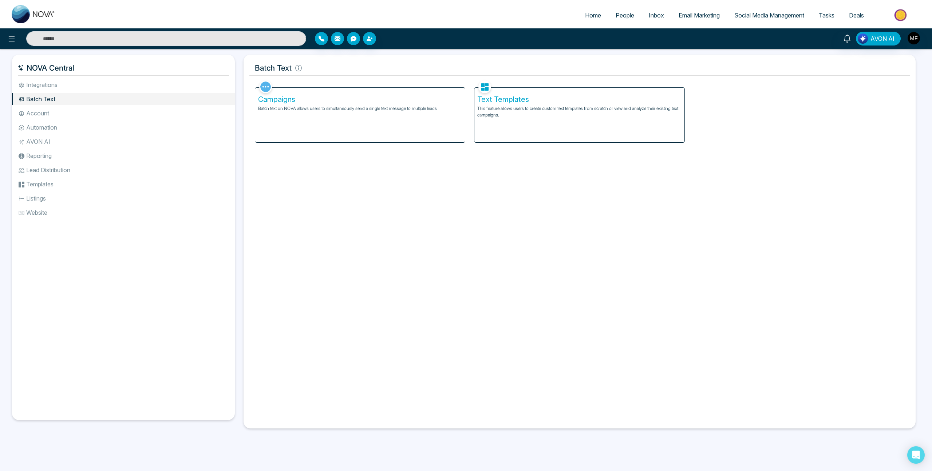
click at [95, 84] on li "Integrations" at bounding box center [123, 85] width 223 height 12
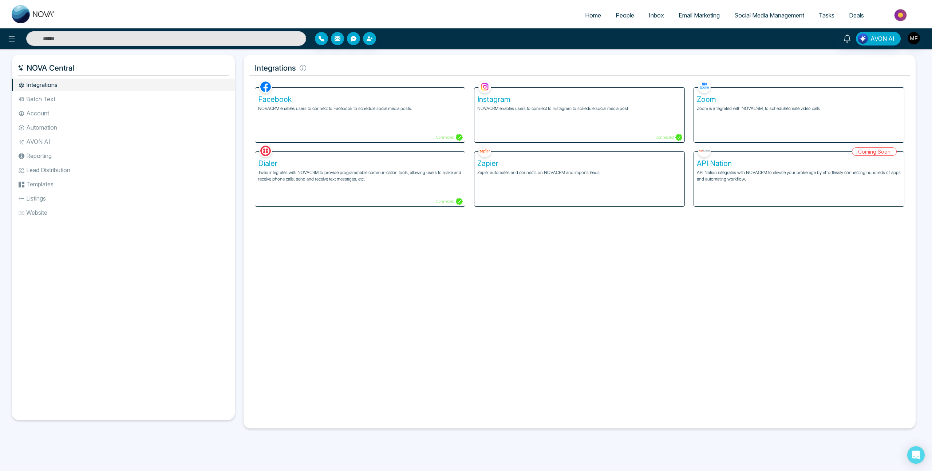
click at [587, 16] on span "Home" at bounding box center [593, 15] width 16 height 7
select select "*"
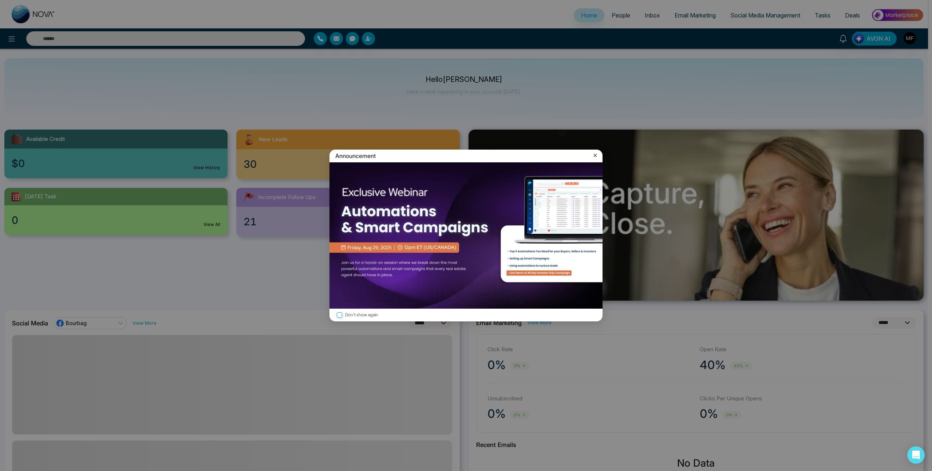
click at [598, 155] on icon at bounding box center [595, 155] width 7 height 7
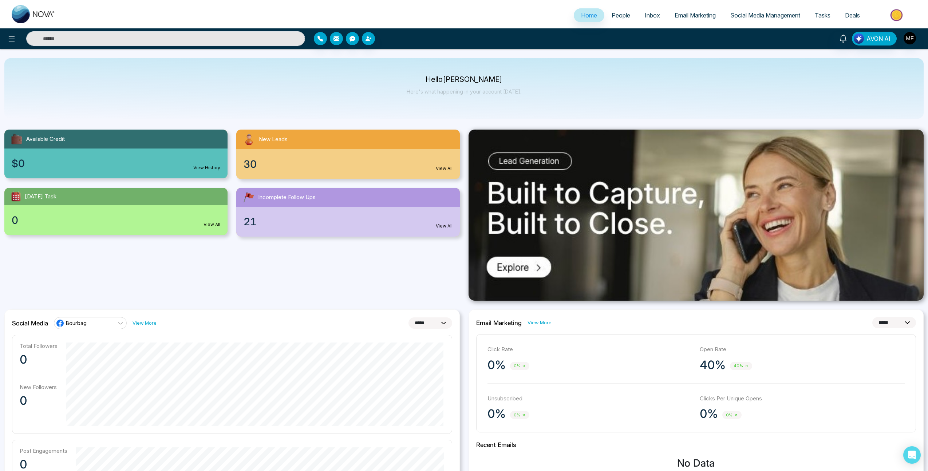
click at [9, 42] on icon at bounding box center [11, 39] width 9 height 9
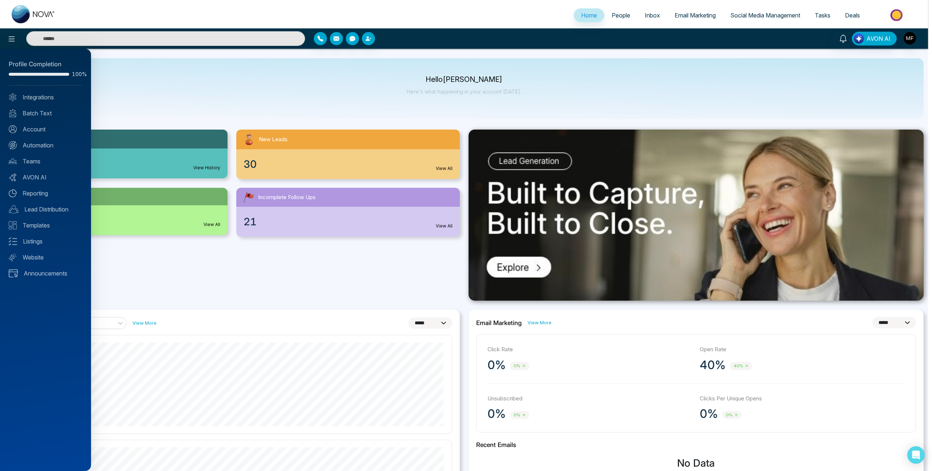
click at [494, 83] on div at bounding box center [466, 235] width 932 height 471
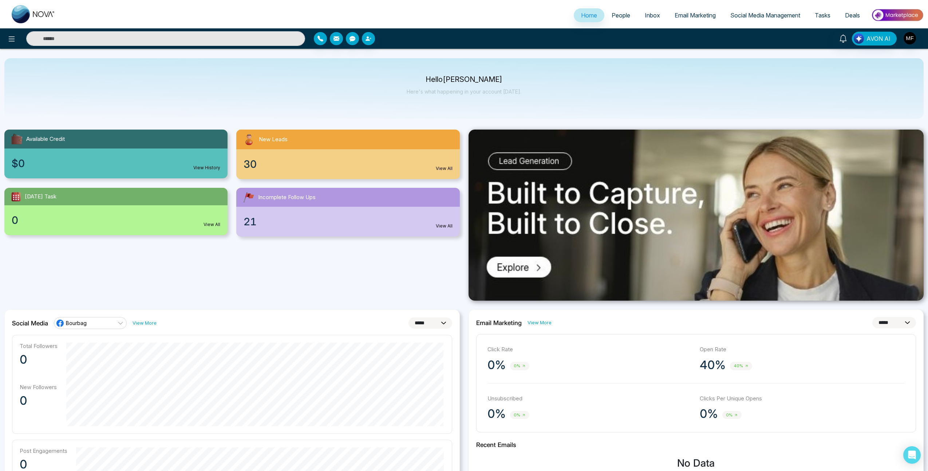
click at [709, 17] on span "Email Marketing" at bounding box center [695, 15] width 41 height 7
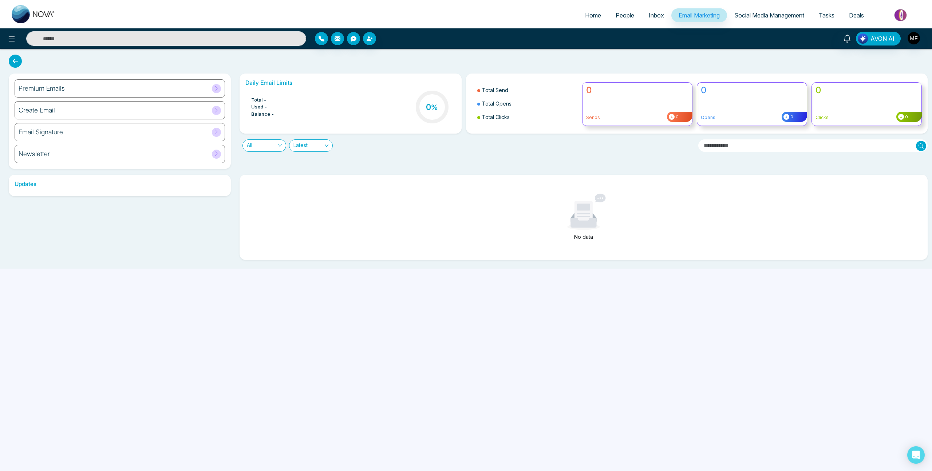
click at [657, 17] on span "Inbox" at bounding box center [656, 15] width 15 height 7
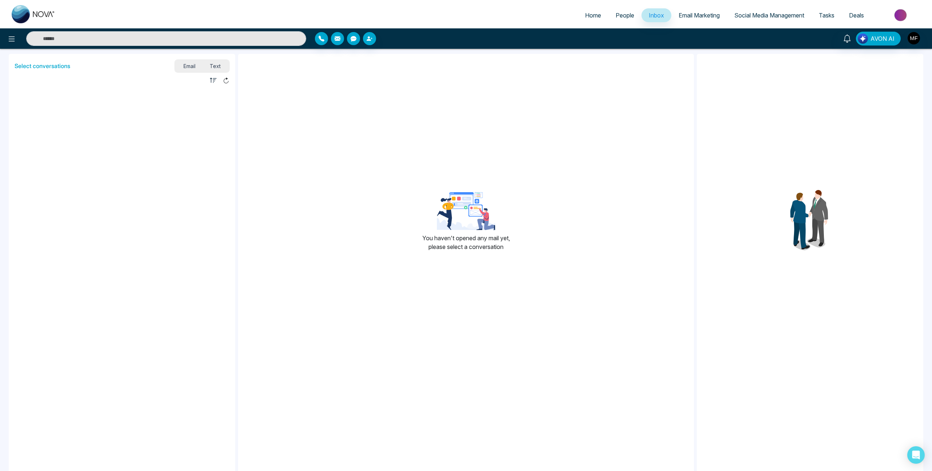
click at [624, 16] on span "People" at bounding box center [625, 15] width 19 height 7
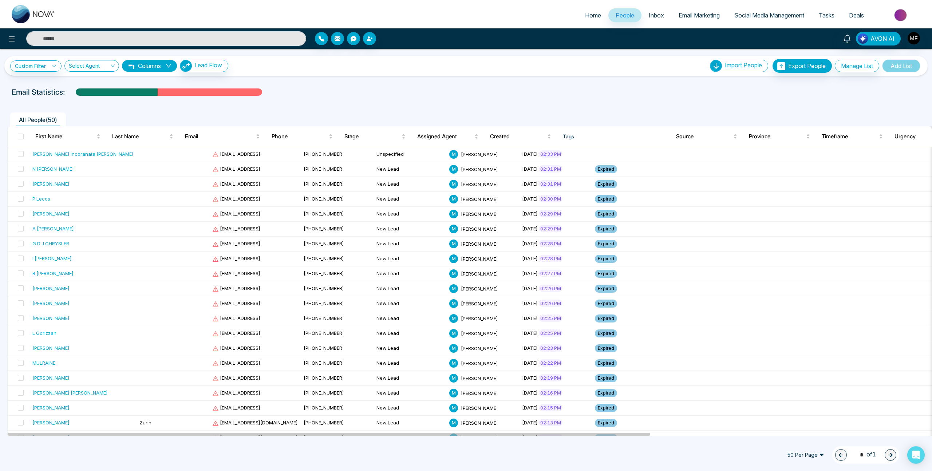
click at [753, 17] on span "Social Media Management" at bounding box center [769, 15] width 70 height 7
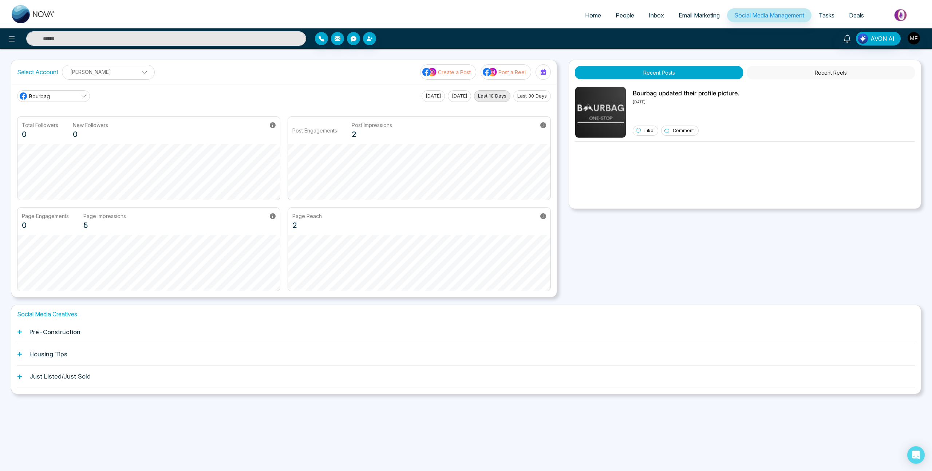
click at [709, 17] on span "Email Marketing" at bounding box center [699, 15] width 41 height 7
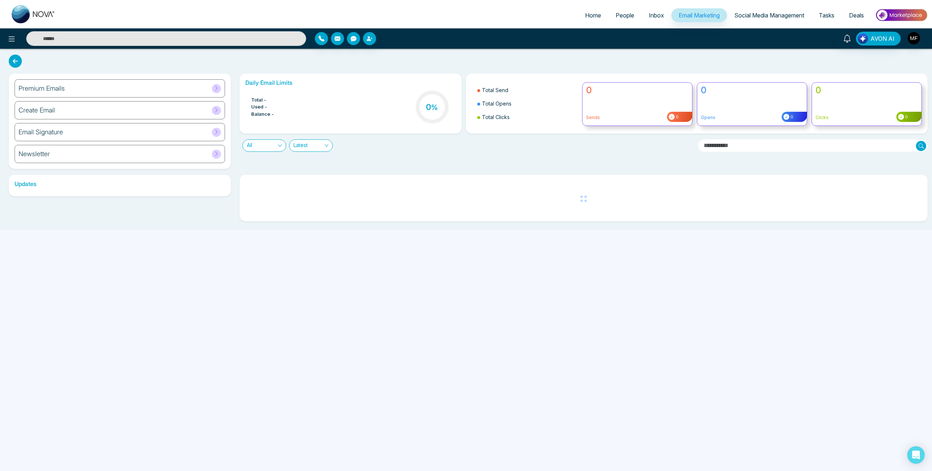
click at [740, 12] on span "Social Media Management" at bounding box center [769, 15] width 70 height 7
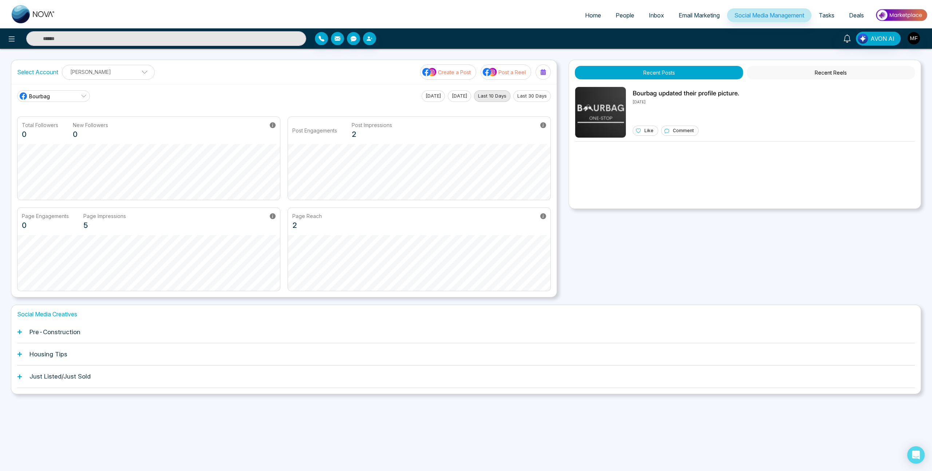
click at [77, 334] on h1 "Pre-Construction" at bounding box center [54, 331] width 51 height 7
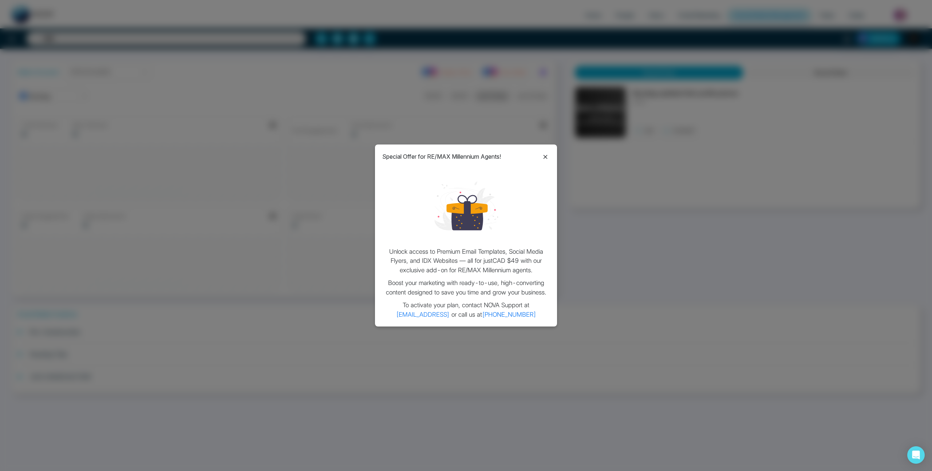
click at [545, 155] on icon at bounding box center [545, 157] width 9 height 9
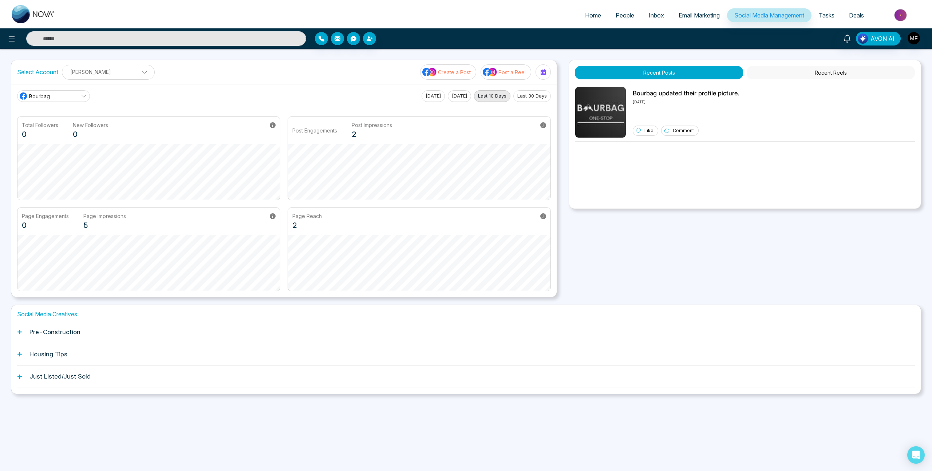
click at [901, 16] on img at bounding box center [901, 15] width 53 height 16
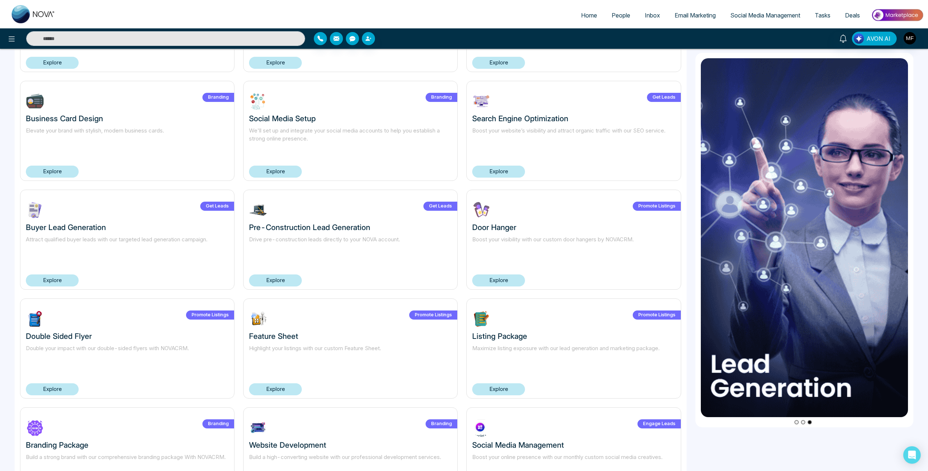
scroll to position [224, 0]
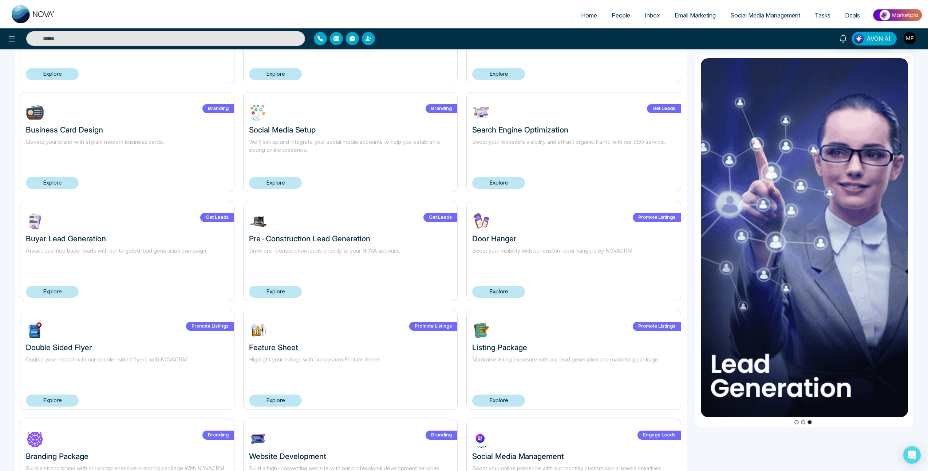
click at [269, 291] on link "Explore" at bounding box center [275, 292] width 53 height 12
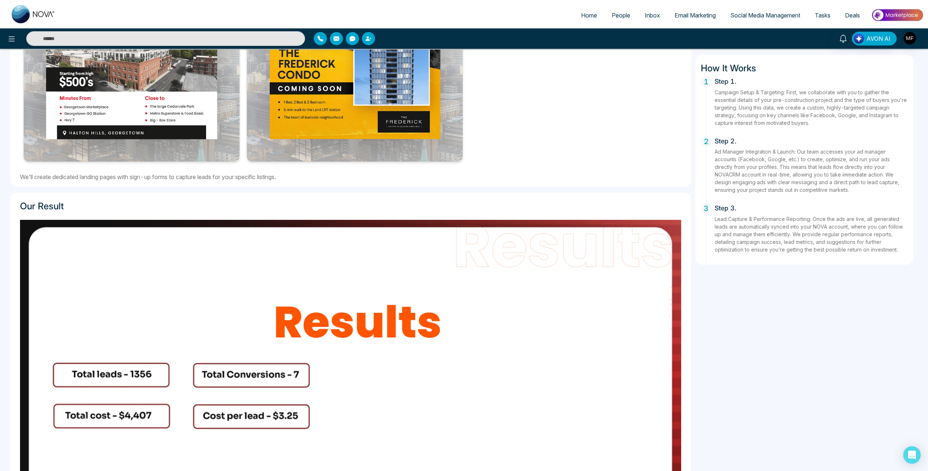
scroll to position [527, 0]
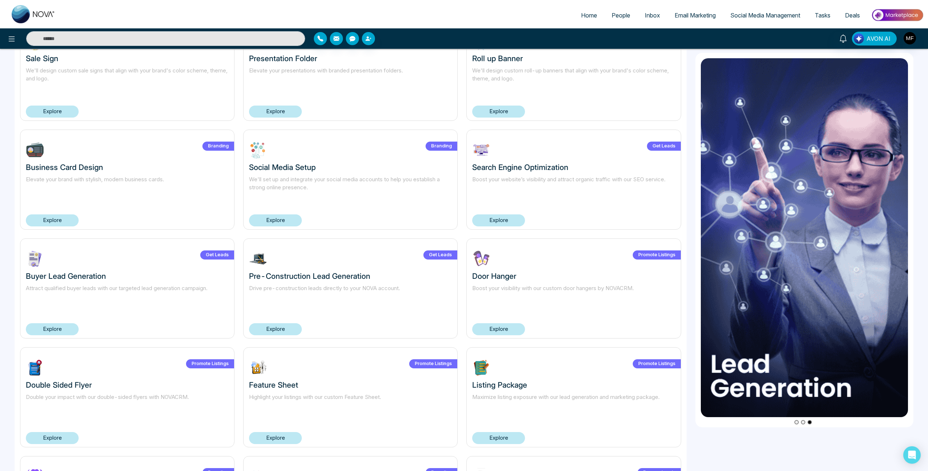
scroll to position [168, 0]
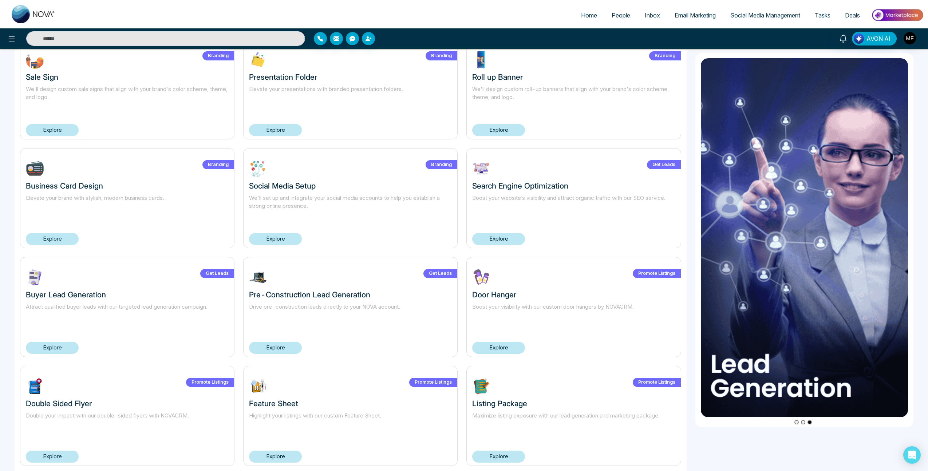
click at [59, 347] on link "Explore" at bounding box center [52, 348] width 53 height 12
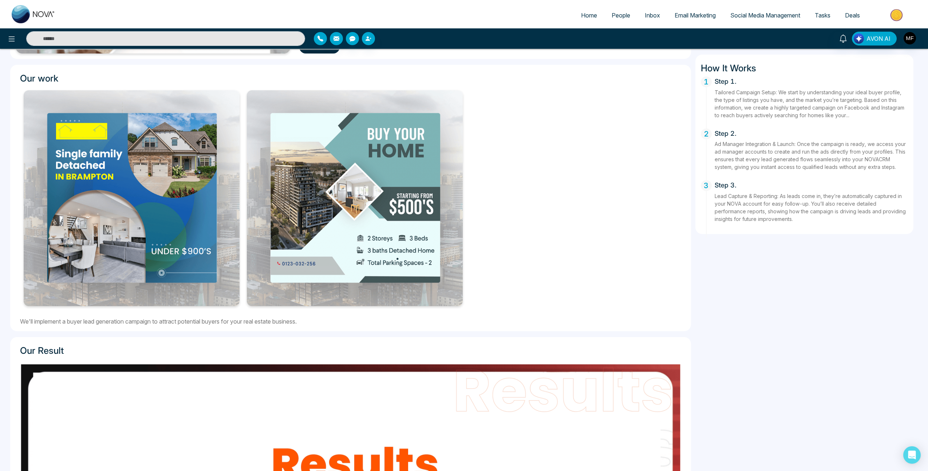
scroll to position [226, 0]
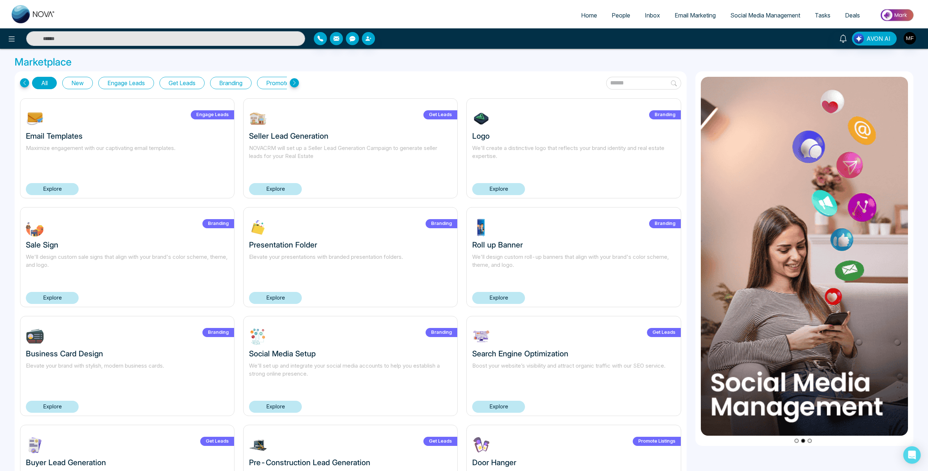
click at [464, 201] on div "Engage Leads Email Templates Maximize engagement with our captivating email tem…" at bounding box center [351, 424] width 670 height 653
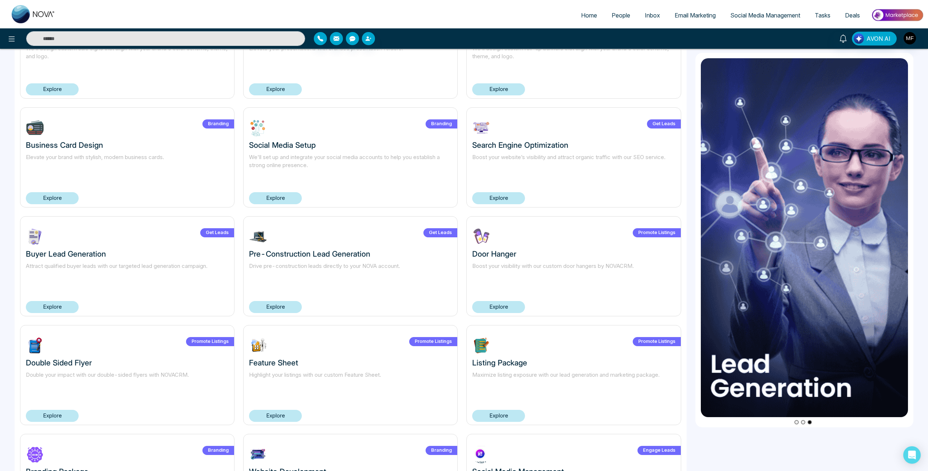
scroll to position [293, 0]
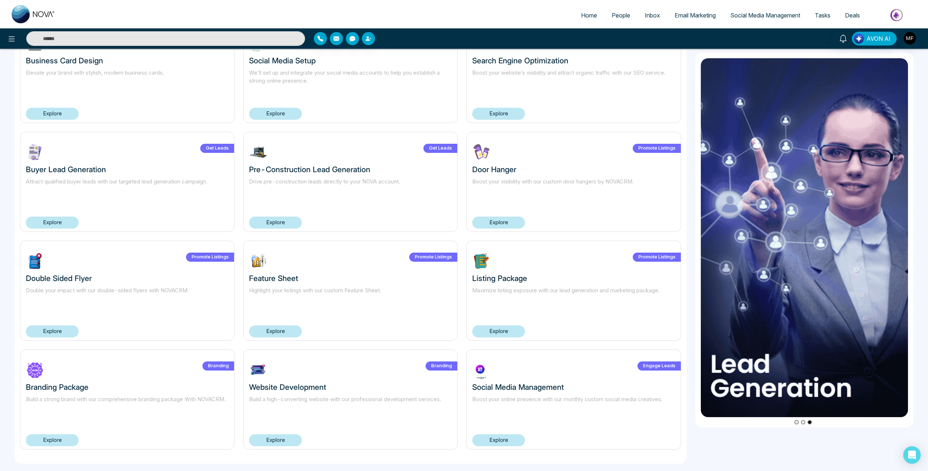
click at [460, 235] on div "Engage Leads Email Templates Maximize engagement with our captivating email tem…" at bounding box center [351, 131] width 670 height 653
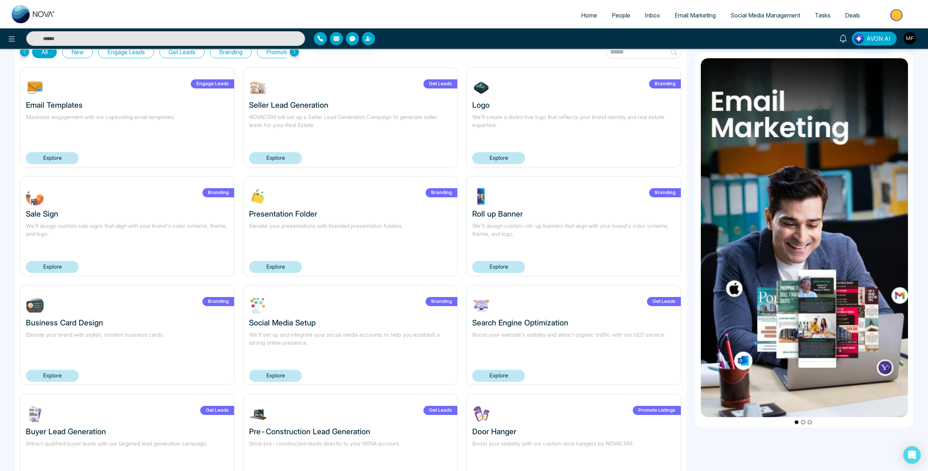
scroll to position [0, 0]
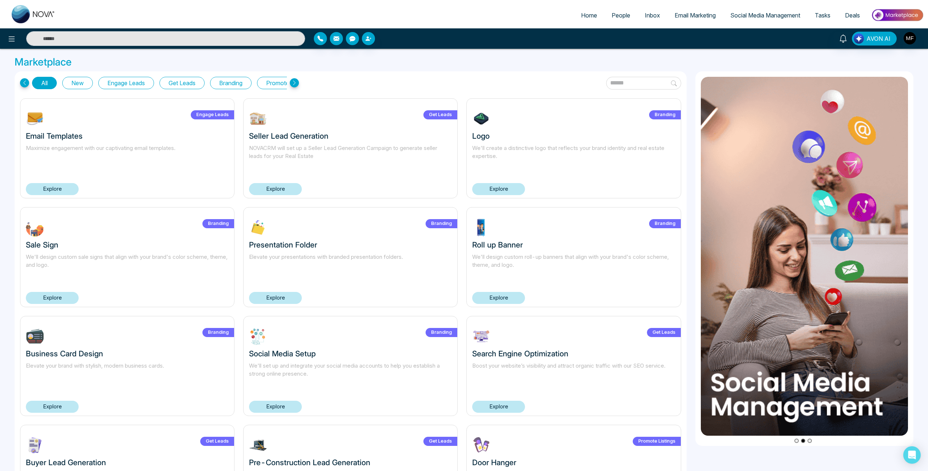
click at [687, 66] on h3 "Marketplace" at bounding box center [464, 62] width 899 height 12
click at [909, 40] on img "button" at bounding box center [910, 38] width 12 height 12
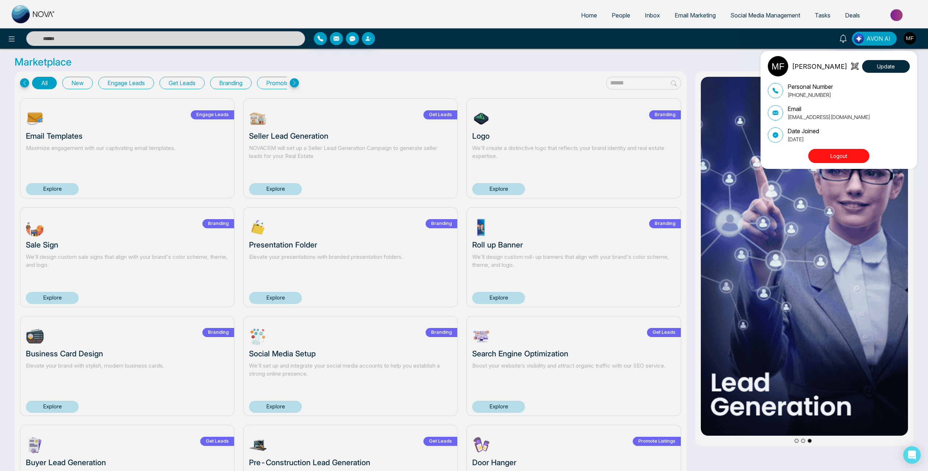
click at [712, 55] on div "Marwen Ferchichi Update Personal Number +14384598840 Email bourbagonestop@gmail…" at bounding box center [464, 235] width 928 height 471
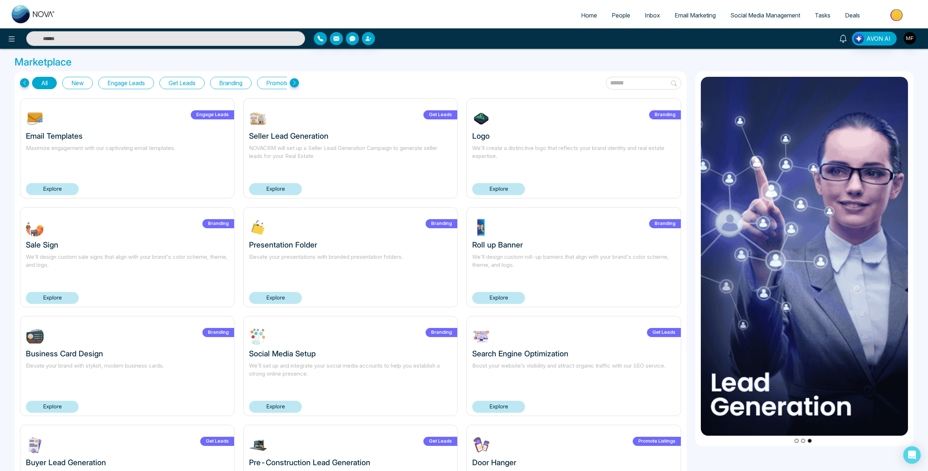
click at [847, 36] on icon at bounding box center [843, 39] width 8 height 8
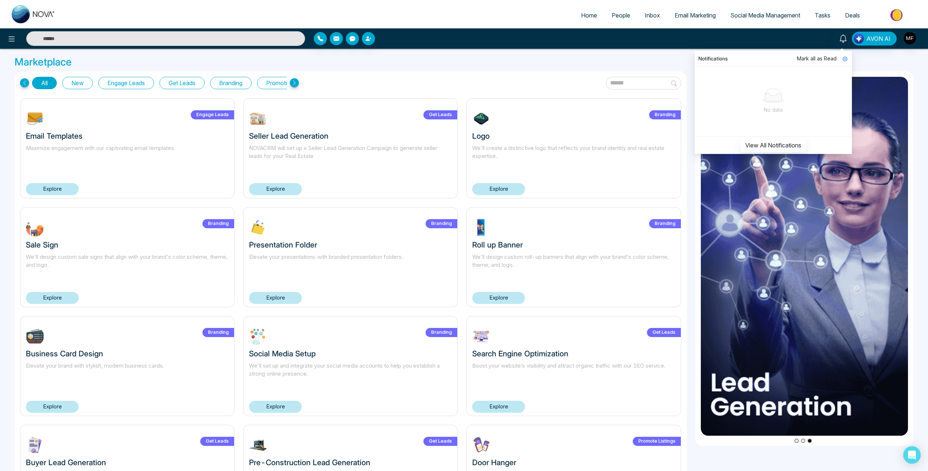
click at [616, 63] on h3 "Marketplace" at bounding box center [464, 62] width 899 height 12
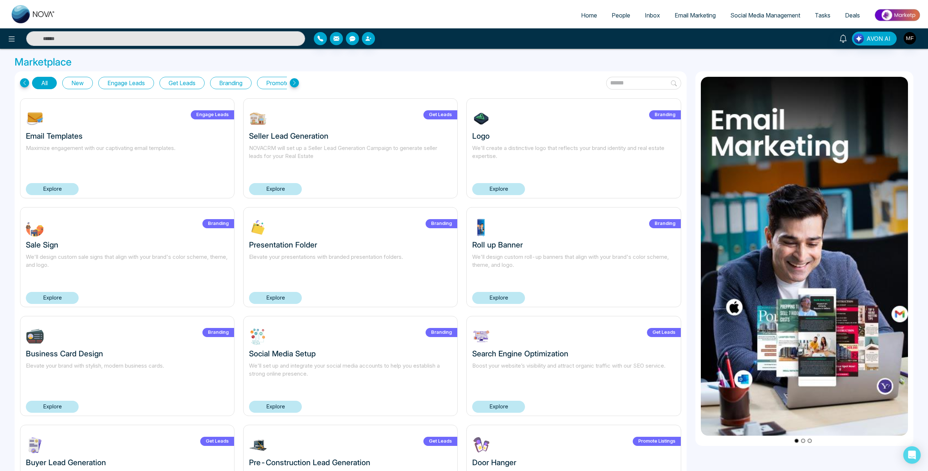
click at [908, 12] on img at bounding box center [897, 15] width 53 height 16
click at [901, 15] on img at bounding box center [897, 15] width 53 height 16
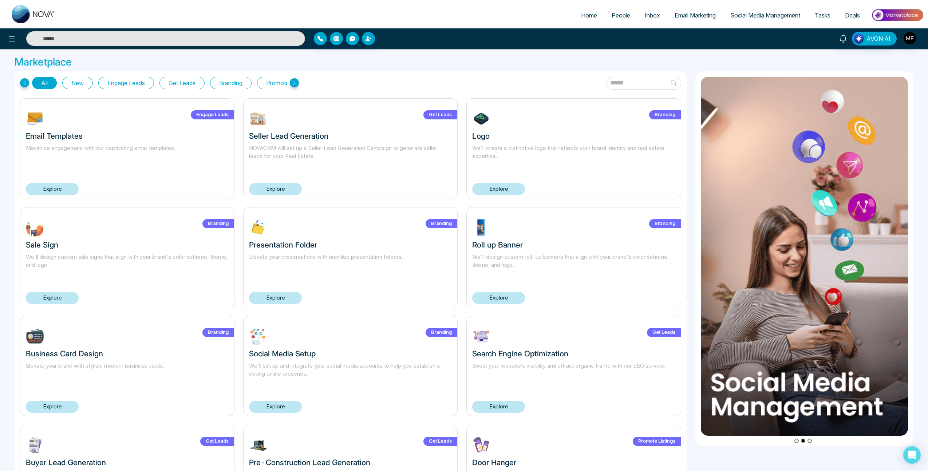
click at [900, 15] on img at bounding box center [897, 15] width 53 height 16
click at [824, 13] on span "Tasks" at bounding box center [823, 15] width 16 height 7
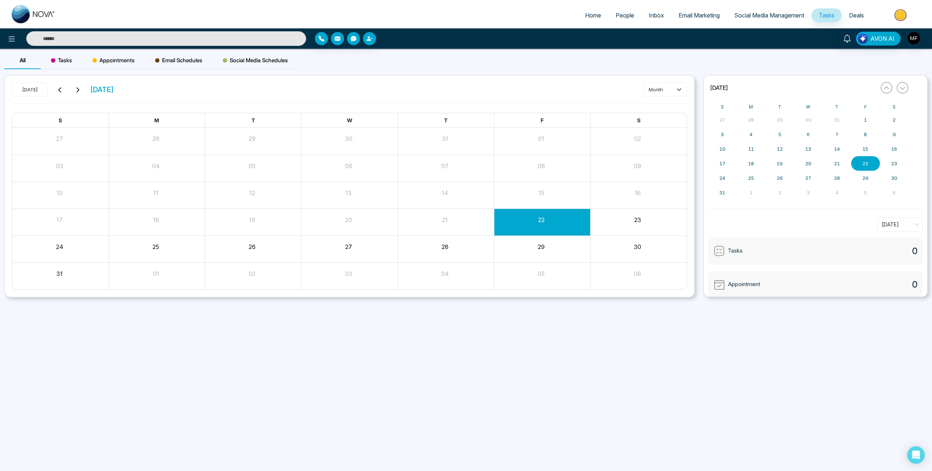
click at [850, 14] on span "Deals" at bounding box center [856, 15] width 15 height 7
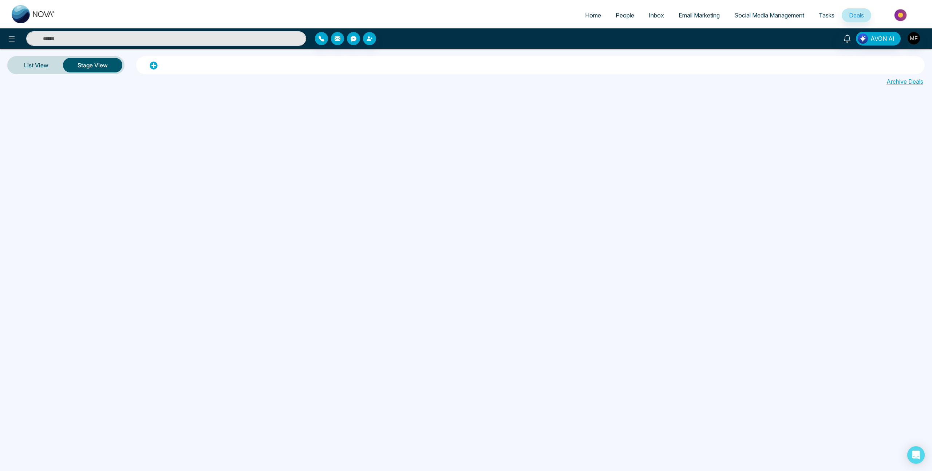
click at [786, 14] on span "Social Media Management" at bounding box center [769, 15] width 70 height 7
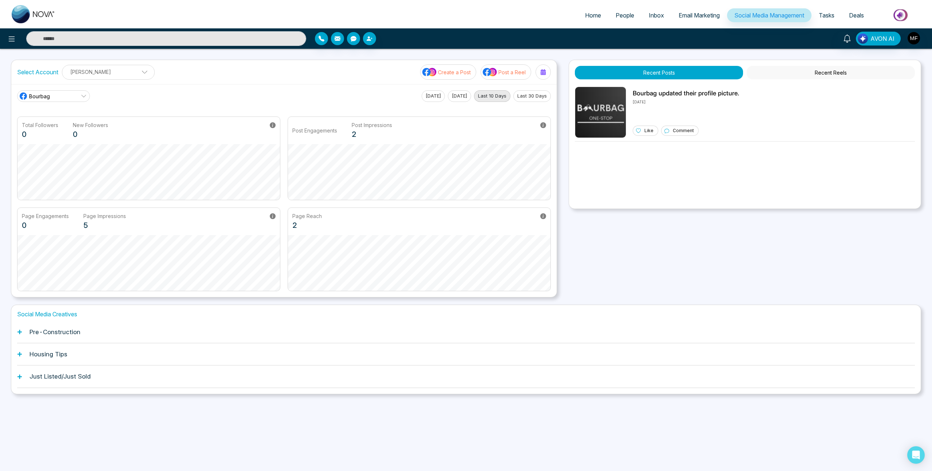
click at [705, 17] on span "Email Marketing" at bounding box center [699, 15] width 41 height 7
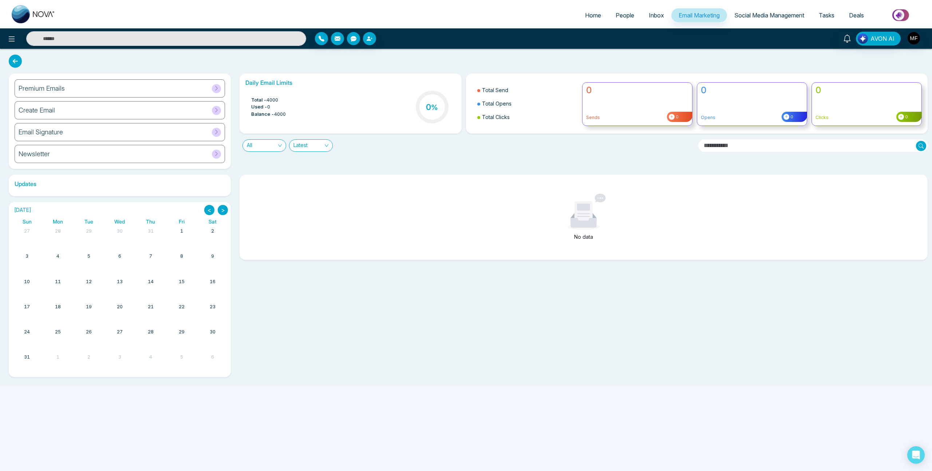
click at [198, 88] on div "Premium Emails" at bounding box center [120, 88] width 210 height 18
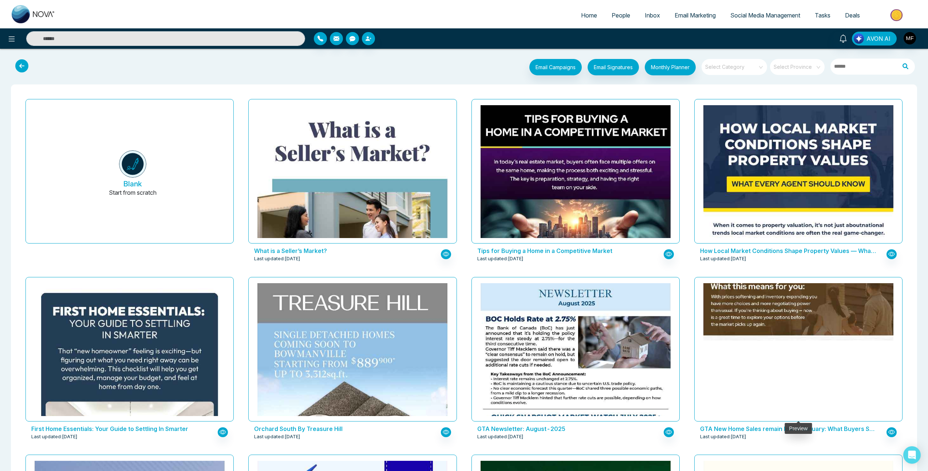
click at [756, 307] on img at bounding box center [798, 18] width 381 height 643
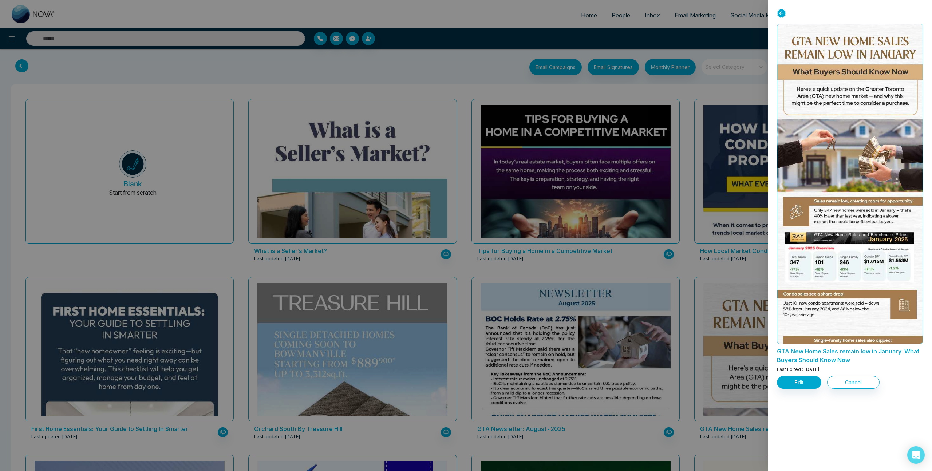
click at [712, 228] on div at bounding box center [466, 235] width 932 height 471
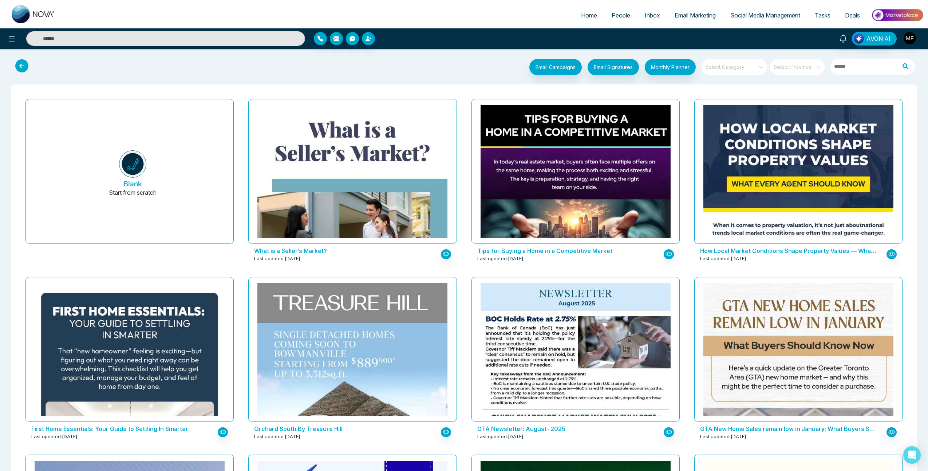
click at [720, 68] on input "search" at bounding box center [732, 64] width 52 height 11
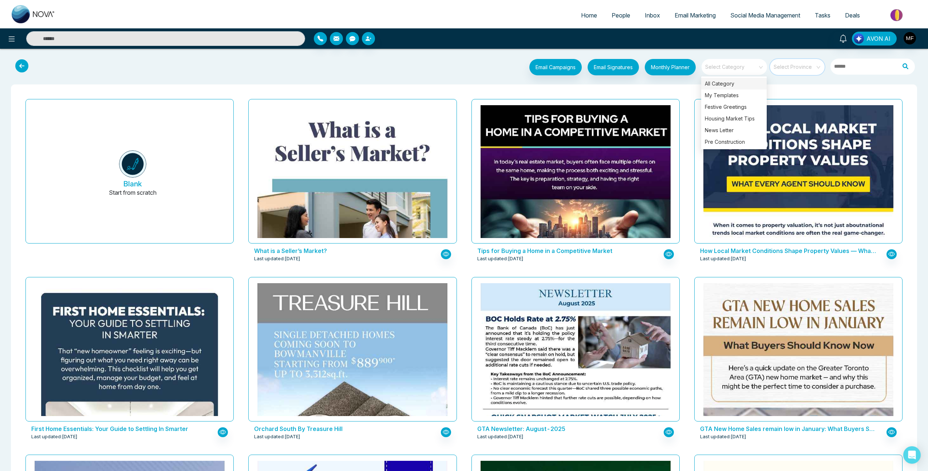
click at [788, 67] on input "search" at bounding box center [795, 64] width 42 height 11
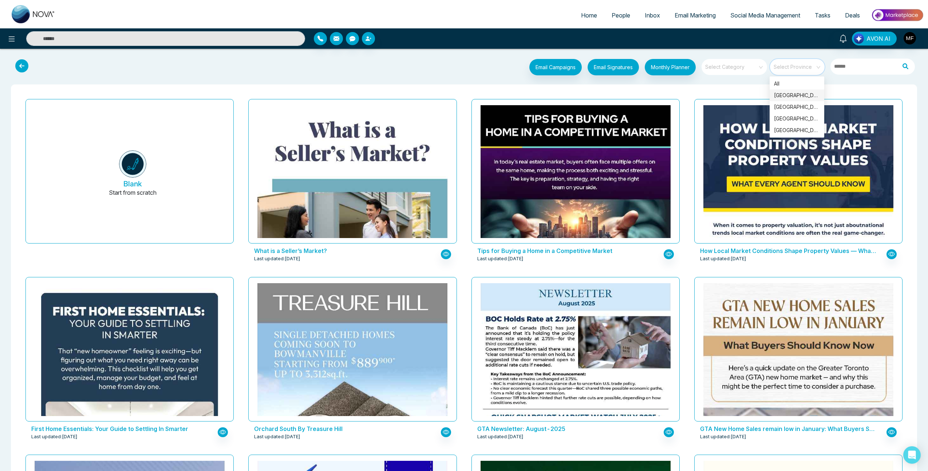
click at [789, 97] on div "Ontario" at bounding box center [797, 95] width 46 height 8
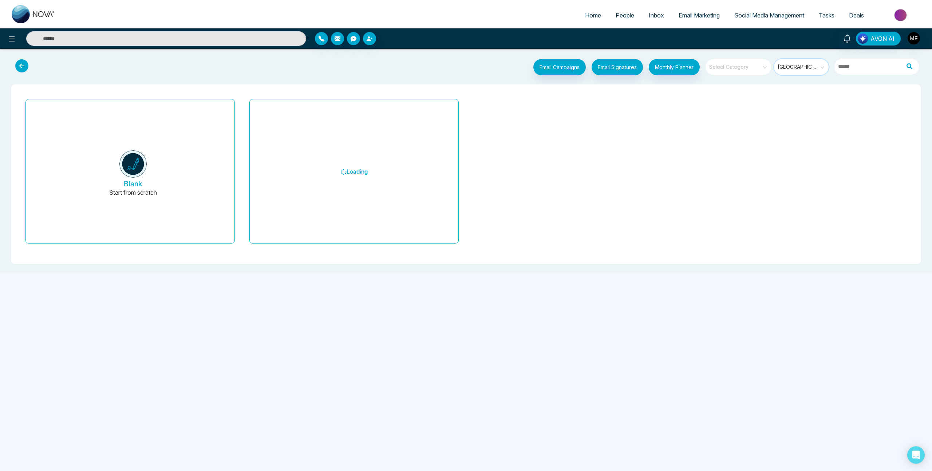
click at [742, 75] on div "Select Category" at bounding box center [739, 68] width 66 height 18
click at [744, 71] on span at bounding box center [736, 67] width 52 height 16
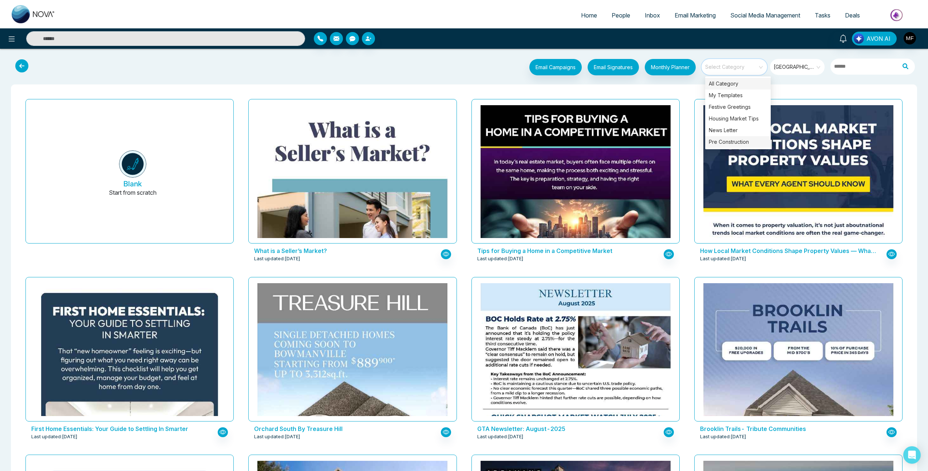
click at [744, 146] on div "Pre Construction" at bounding box center [738, 142] width 66 height 12
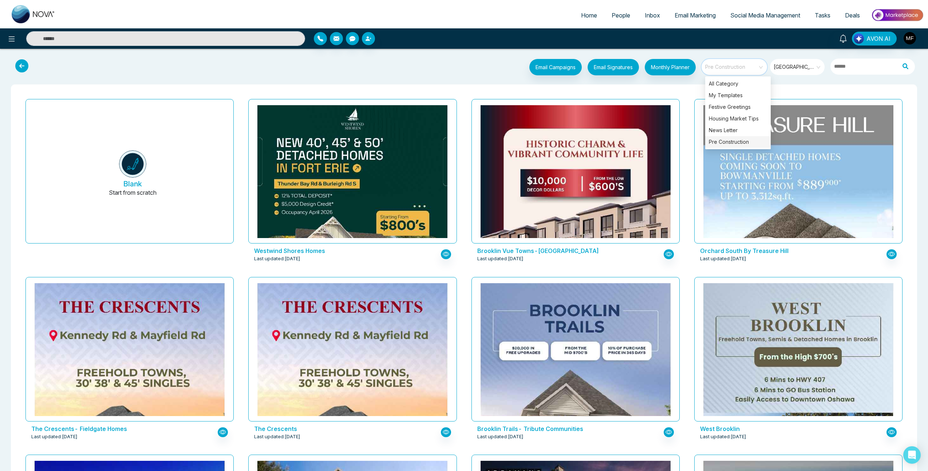
click at [685, 276] on div "Brooklin Trails- Tribute Communities Last updated: Aug 1, 2025" at bounding box center [575, 363] width 223 height 178
click at [32, 67] on button at bounding box center [23, 66] width 21 height 14
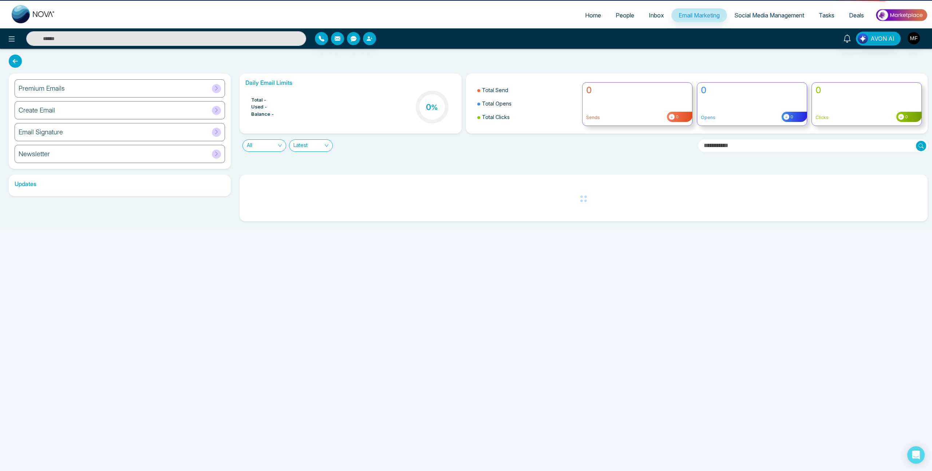
click at [25, 68] on div "Premium Emails Create Email Email Signature Newsletter Daily Email Limits Total…" at bounding box center [466, 139] width 932 height 181
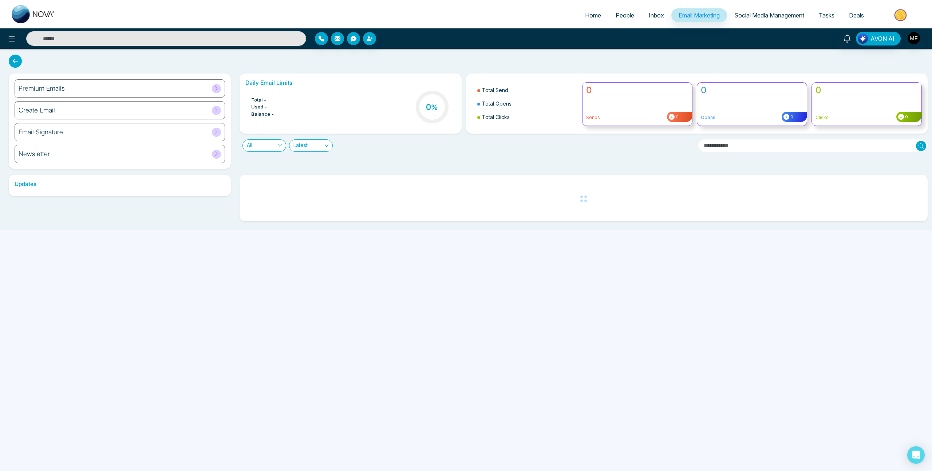
click at [20, 63] on icon at bounding box center [15, 61] width 13 height 13
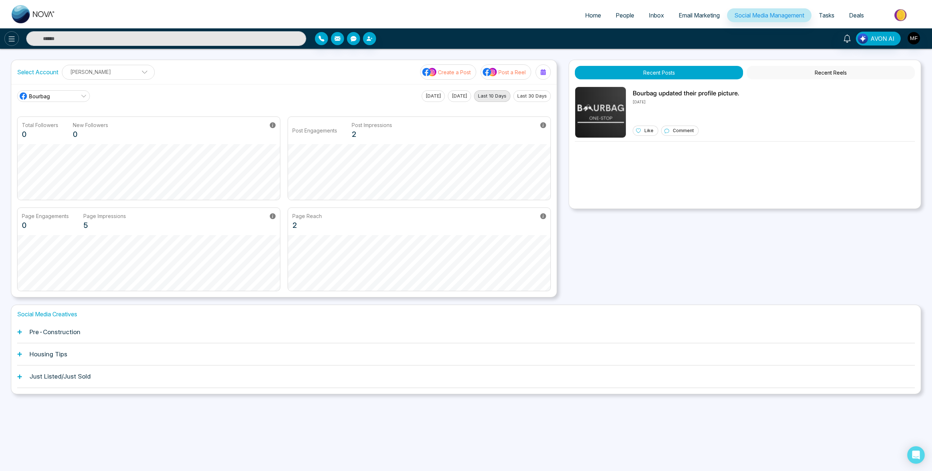
click at [14, 44] on button at bounding box center [11, 38] width 15 height 15
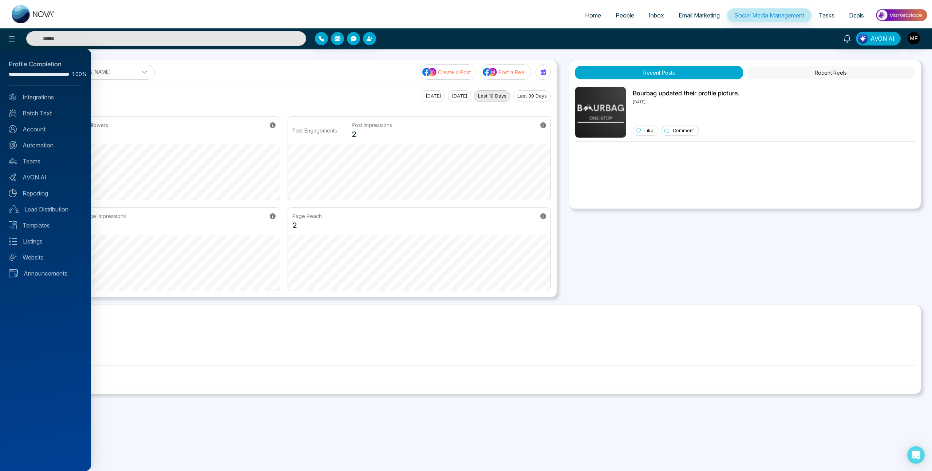
click at [433, 40] on div at bounding box center [466, 235] width 932 height 471
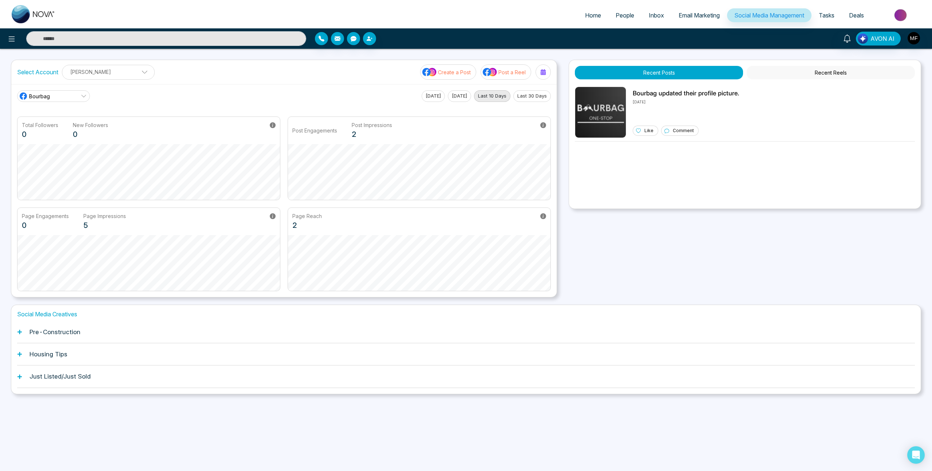
click at [597, 15] on link "Home" at bounding box center [593, 15] width 31 height 14
select select "*"
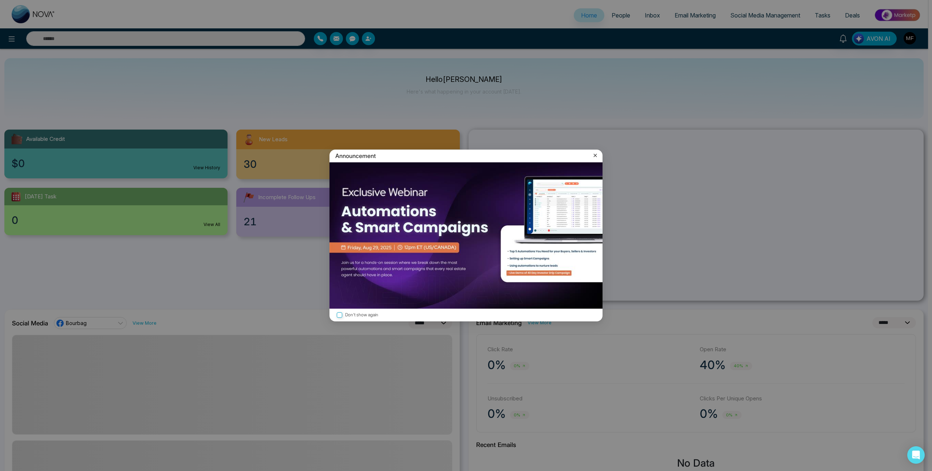
click at [597, 157] on icon at bounding box center [595, 155] width 7 height 7
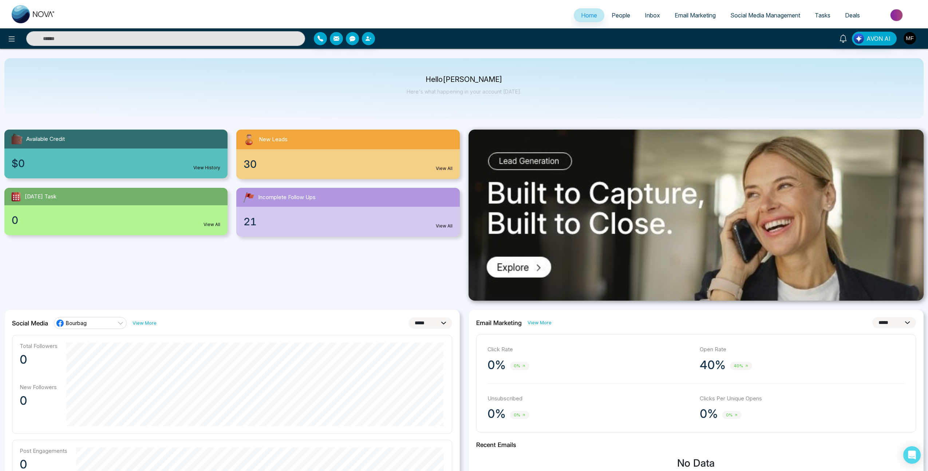
click at [614, 19] on link "People" at bounding box center [620, 15] width 33 height 14
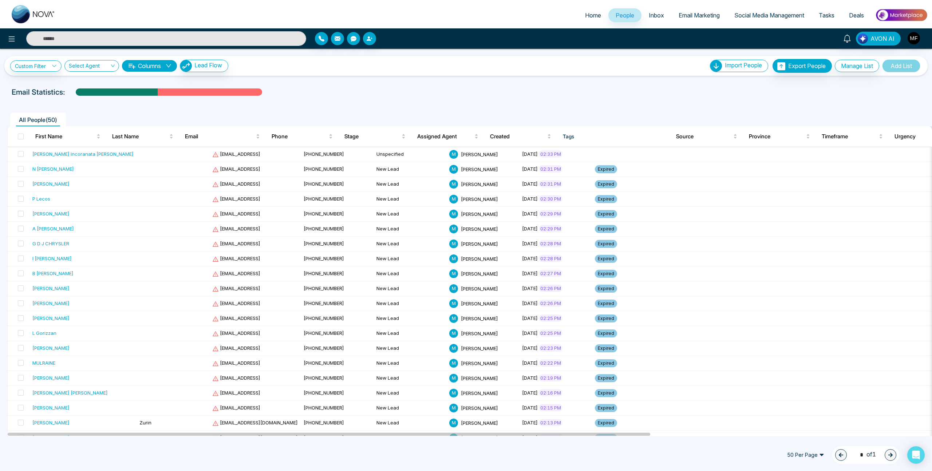
click at [659, 16] on link "Inbox" at bounding box center [657, 15] width 30 height 14
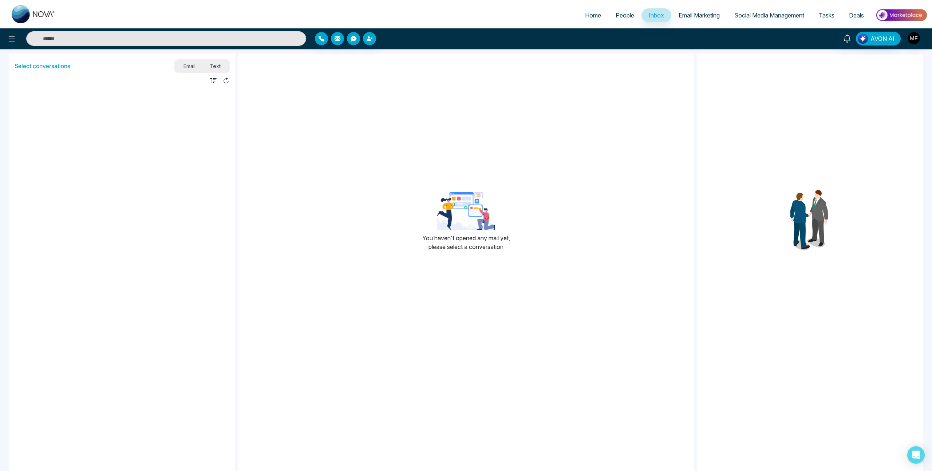
click at [696, 16] on span "Email Marketing" at bounding box center [699, 15] width 41 height 7
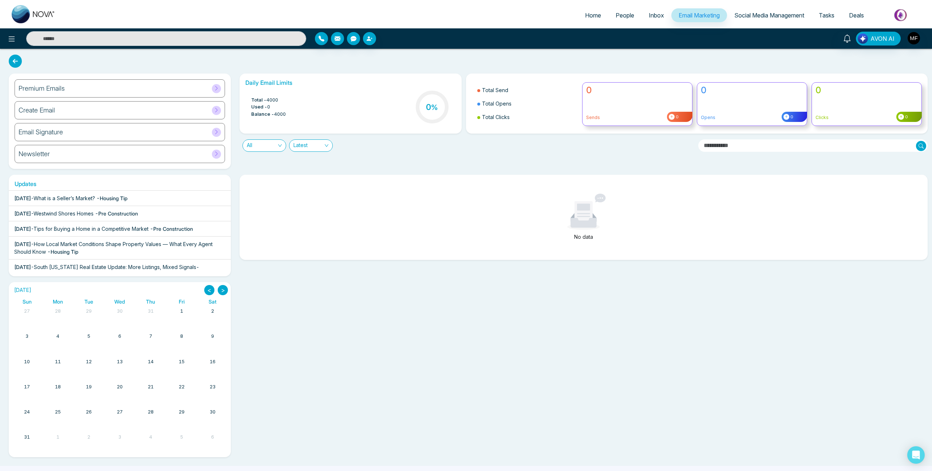
click at [909, 16] on img at bounding box center [901, 15] width 53 height 16
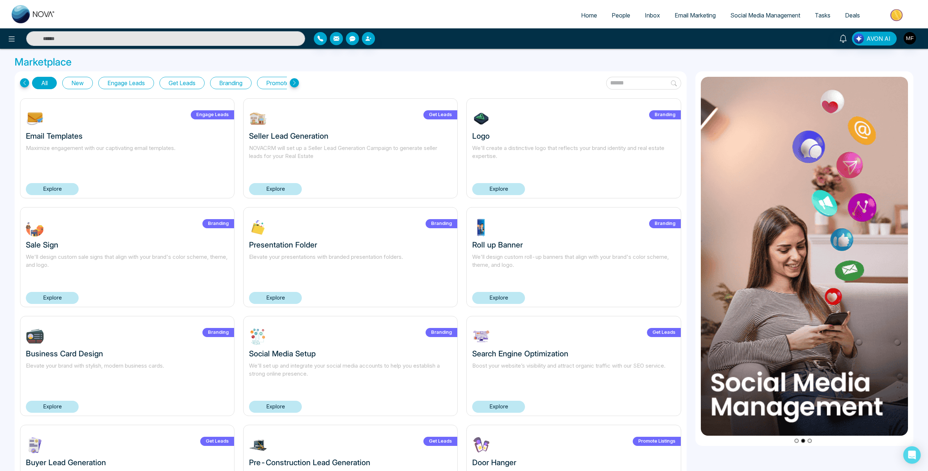
click at [294, 83] on icon at bounding box center [294, 82] width 9 height 9
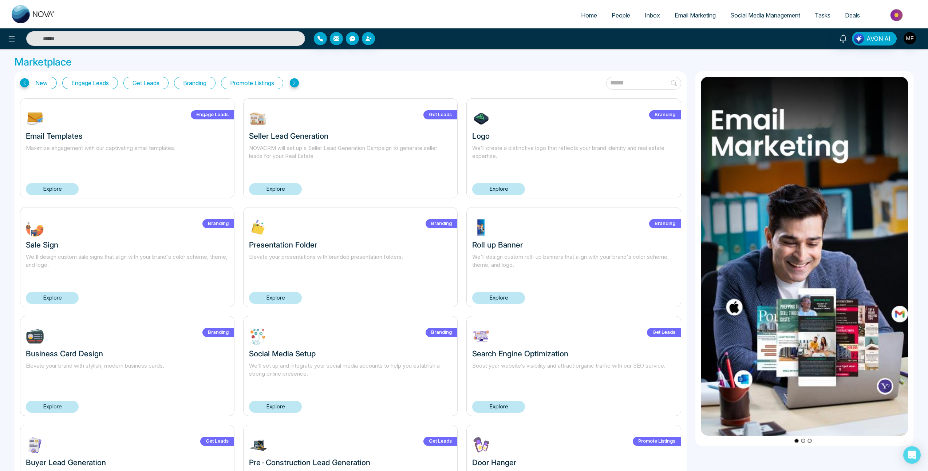
scroll to position [0, 41]
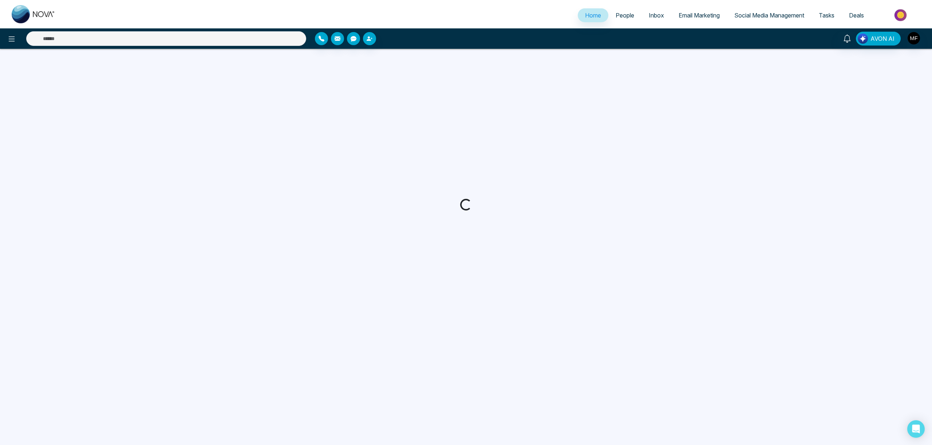
select select "*"
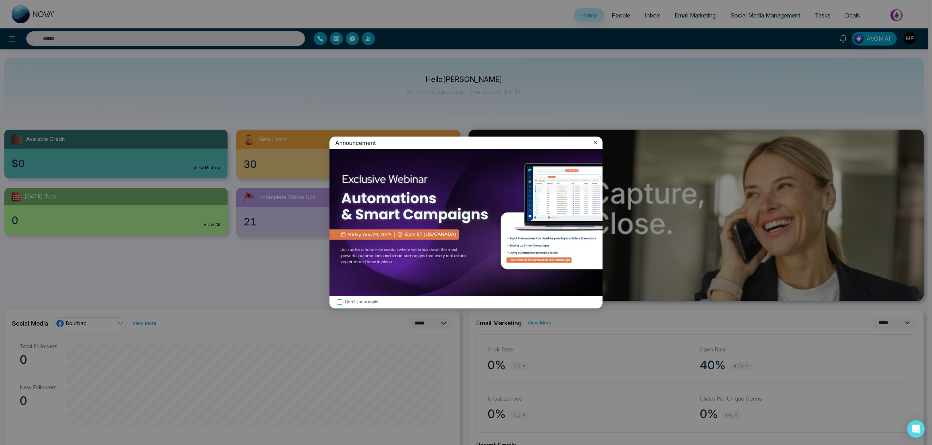
click at [594, 142] on icon at bounding box center [595, 142] width 7 height 7
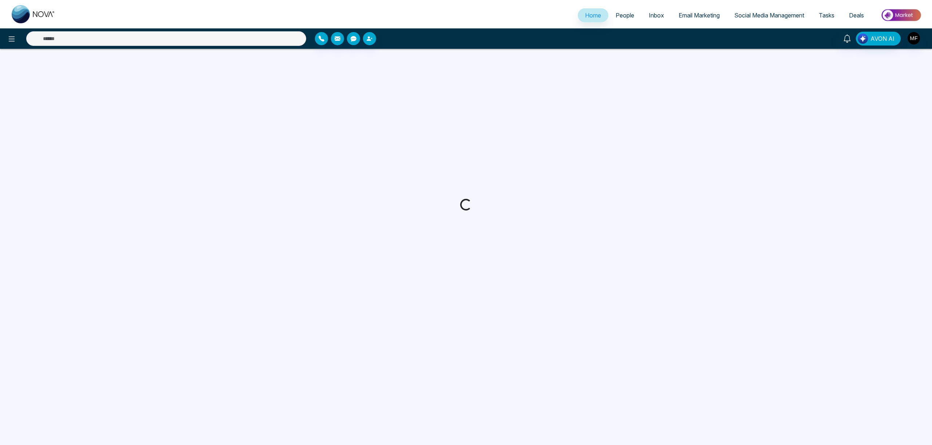
select select "*"
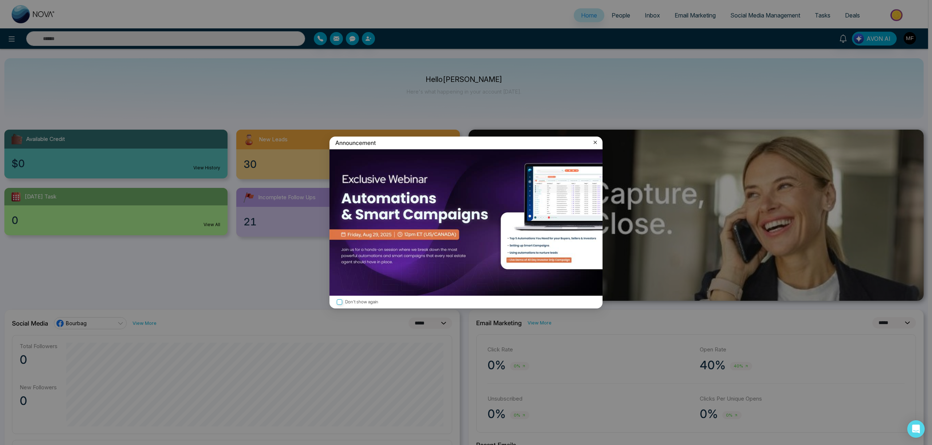
click at [598, 143] on icon at bounding box center [595, 142] width 7 height 7
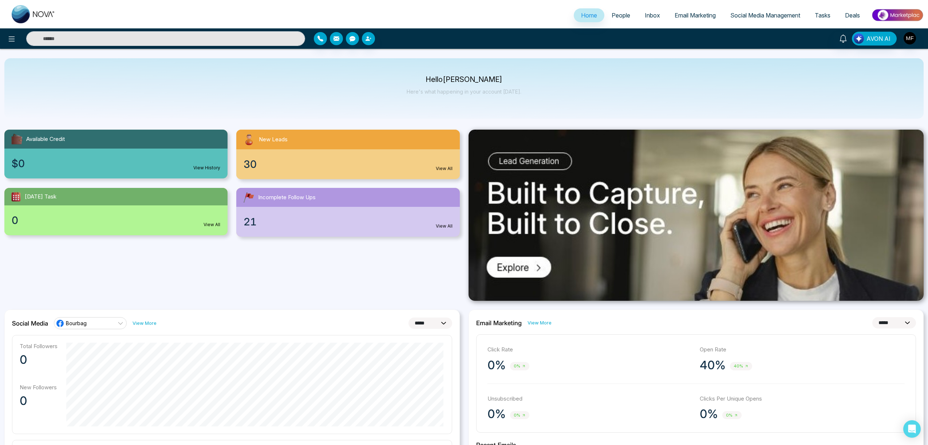
click at [902, 15] on img at bounding box center [897, 15] width 53 height 16
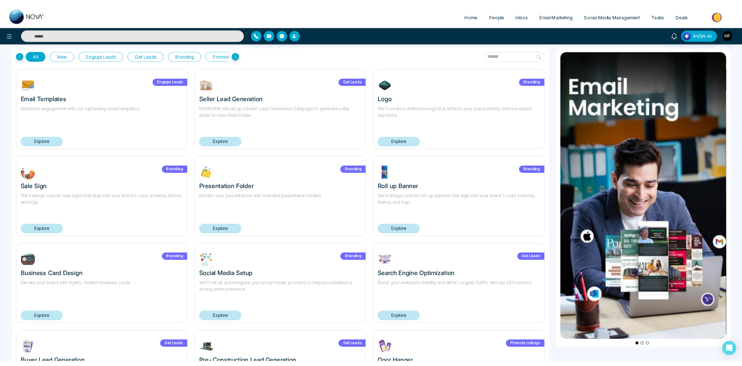
scroll to position [6, 0]
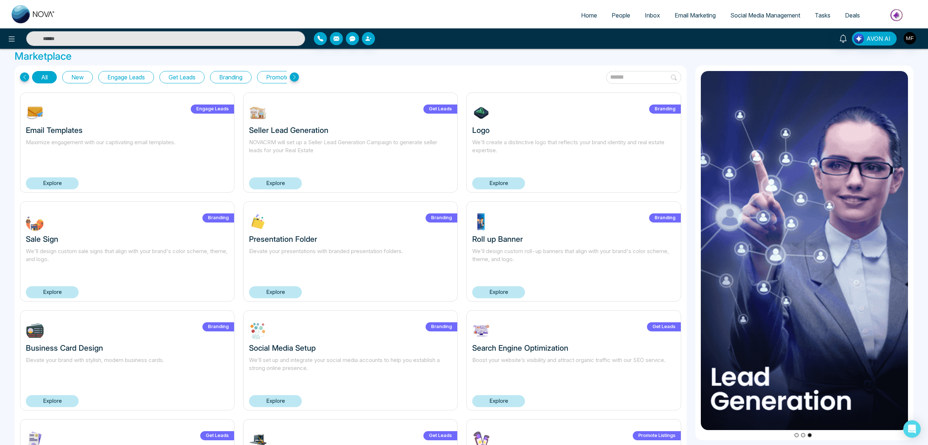
click at [73, 76] on button "New" at bounding box center [77, 77] width 31 height 12
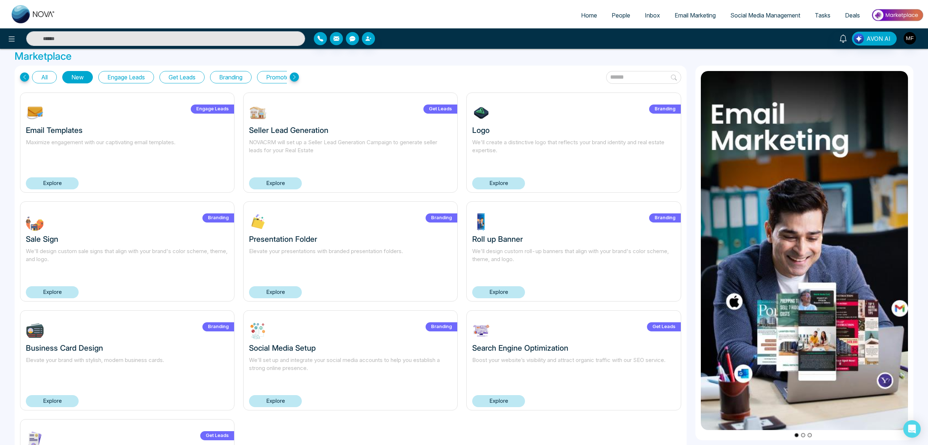
click at [129, 78] on button "Engage Leads" at bounding box center [126, 77] width 56 height 12
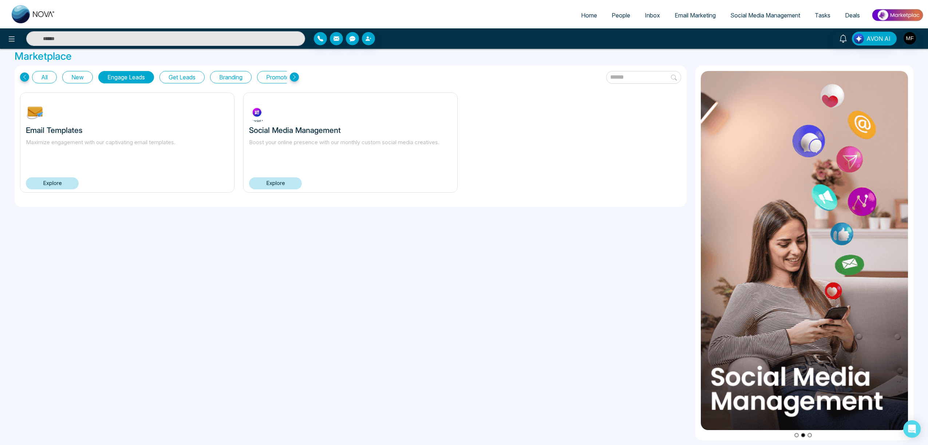
click at [192, 82] on button "Get Leads" at bounding box center [181, 77] width 45 height 12
